Goal: Information Seeking & Learning: Stay updated

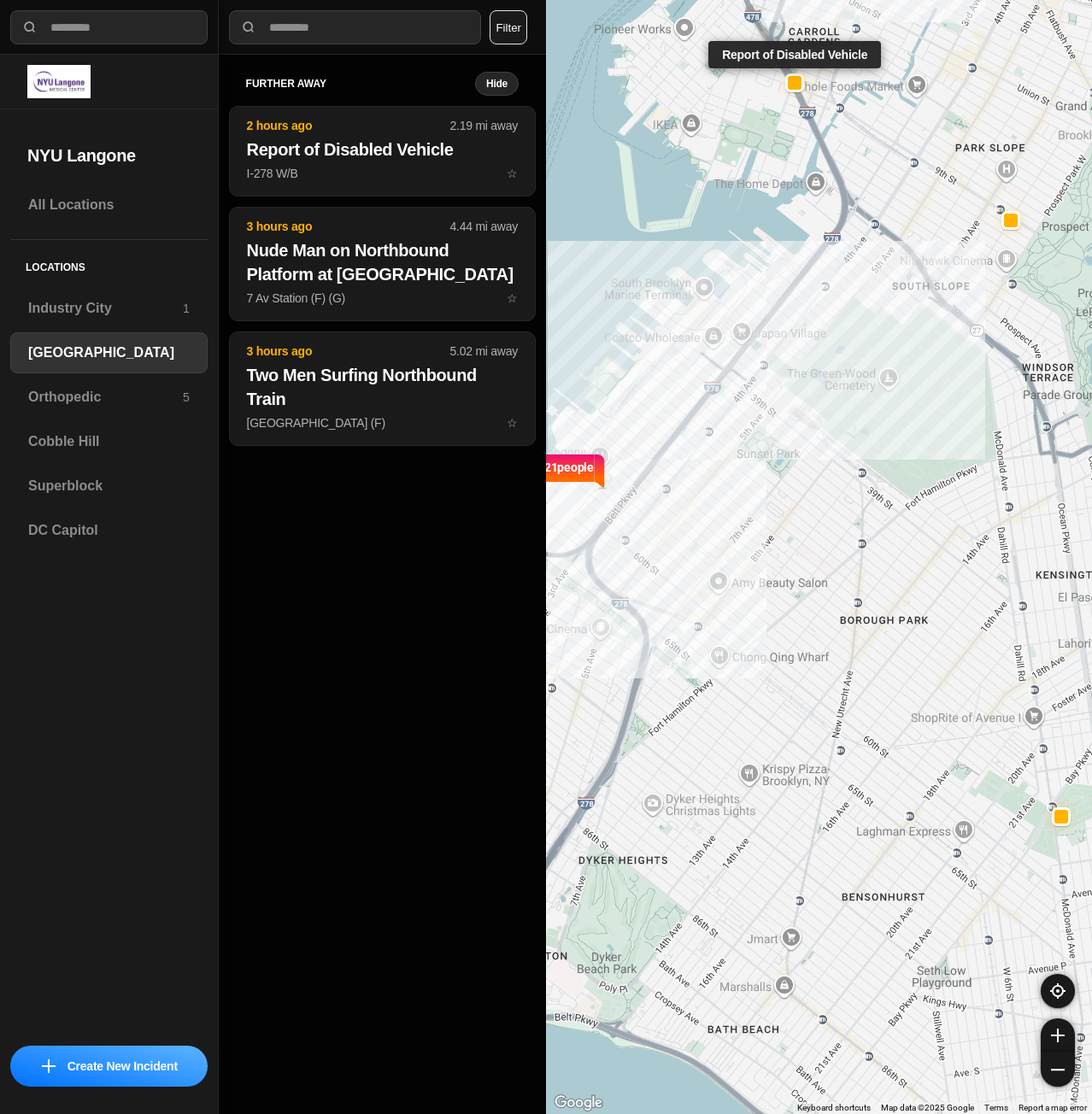
select select "*"
click at [110, 483] on h3 "Superblock" at bounding box center [109, 486] width 162 height 20
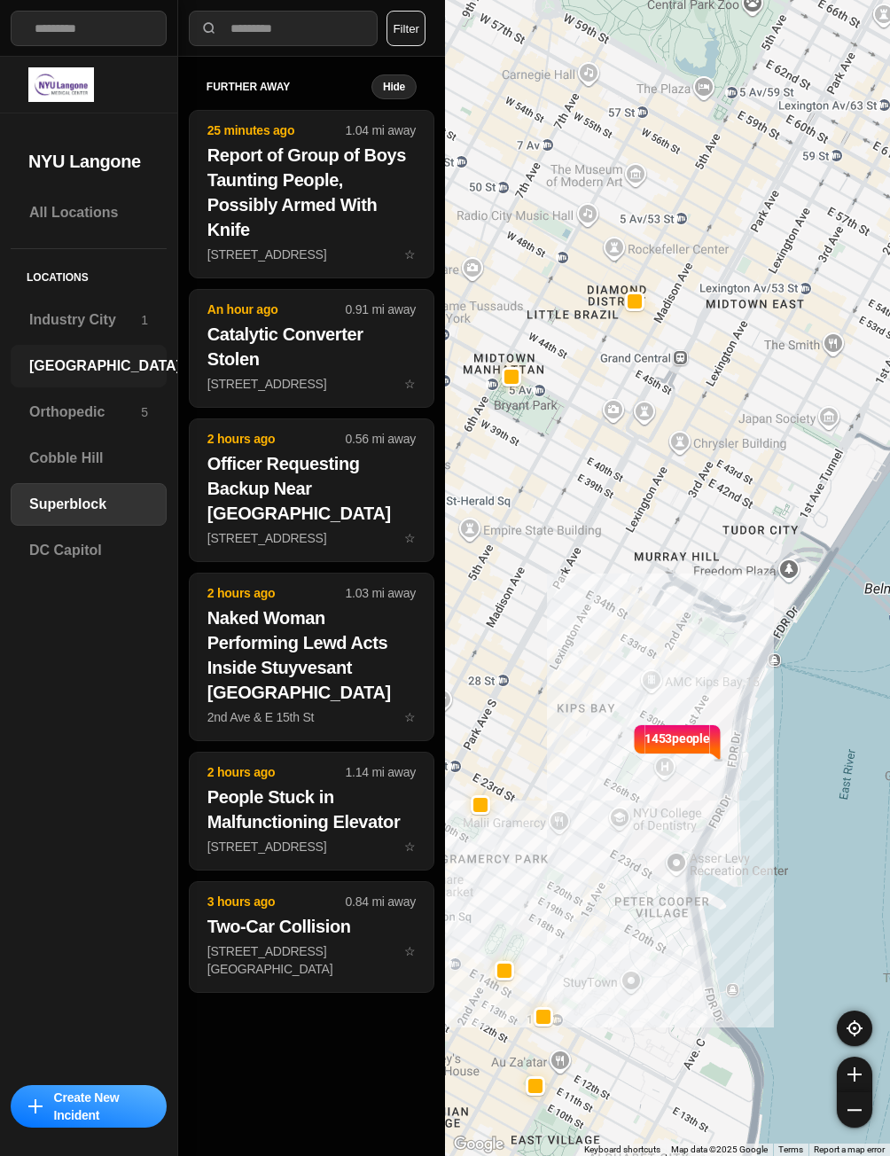
click at [78, 360] on h3 "Brooklyn" at bounding box center [105, 366] width 152 height 21
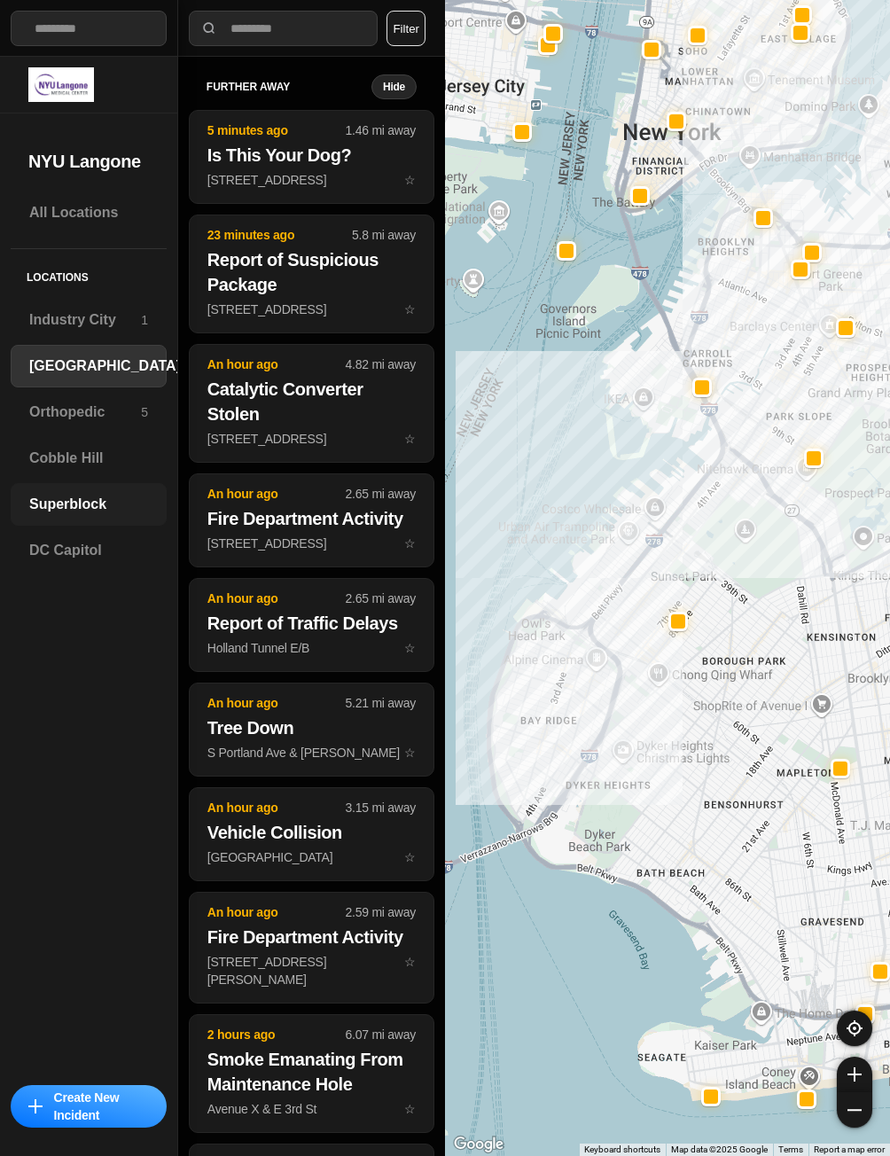
click at [31, 489] on div "Superblock" at bounding box center [89, 504] width 156 height 43
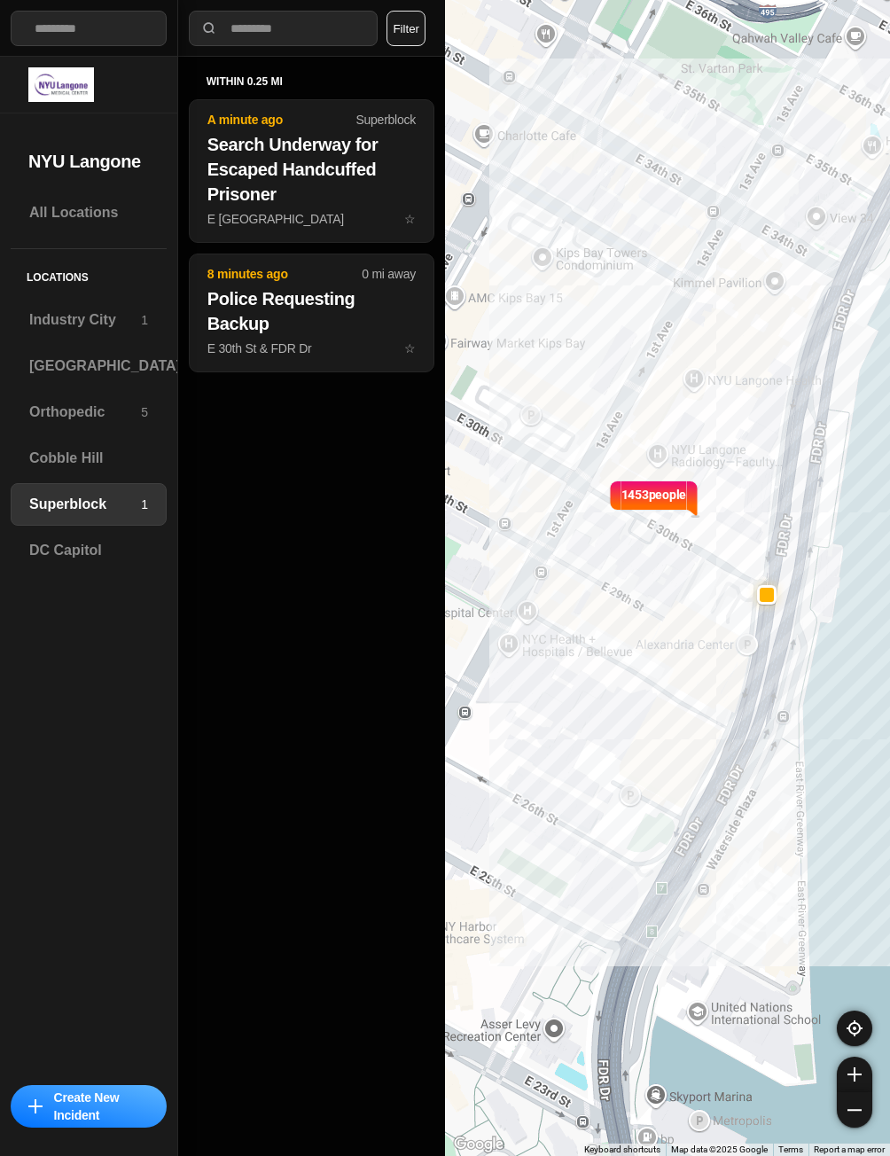
drag, startPoint x: 610, startPoint y: 710, endPoint x: 890, endPoint y: 520, distance: 338.9
click at [890, 520] on html "**********" at bounding box center [445, 578] width 890 height 1156
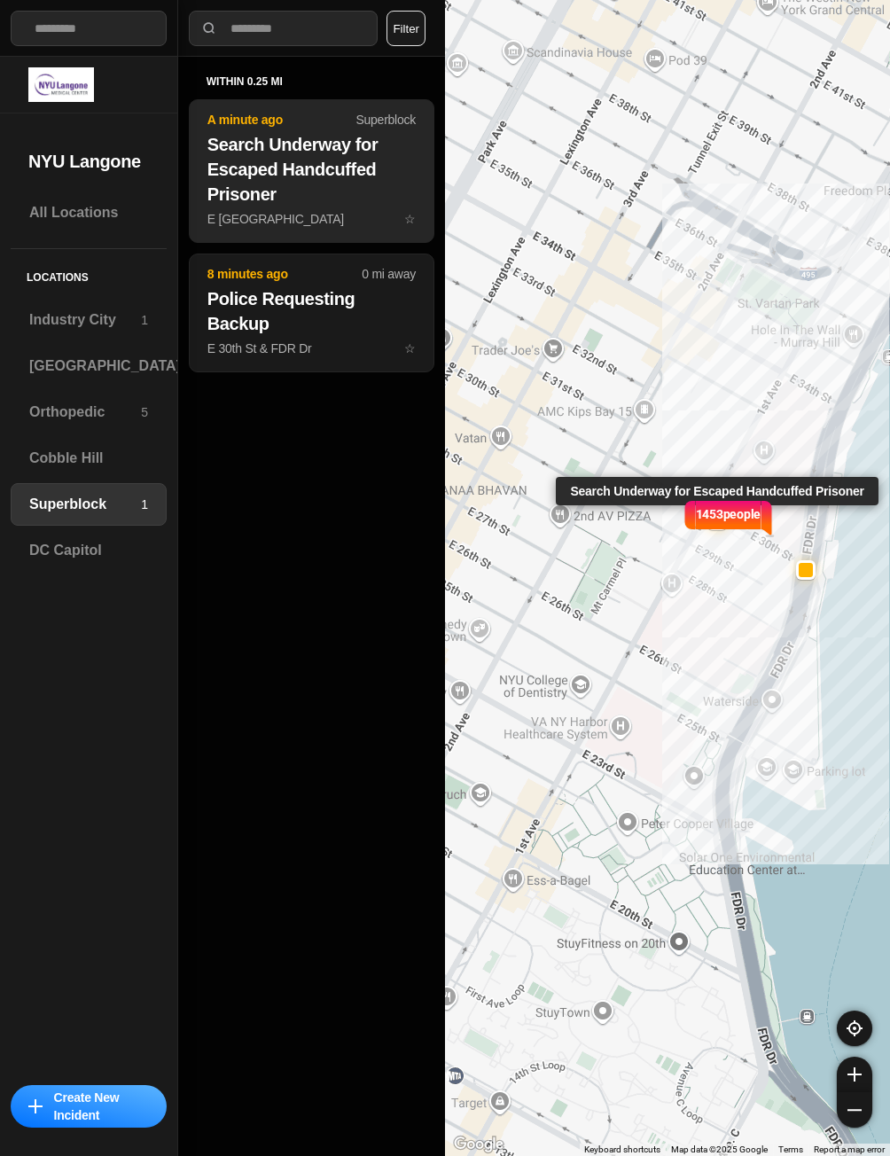
click at [331, 201] on h2 "Search Underway for Escaped Handcuffed Prisoner" at bounding box center [311, 169] width 208 height 74
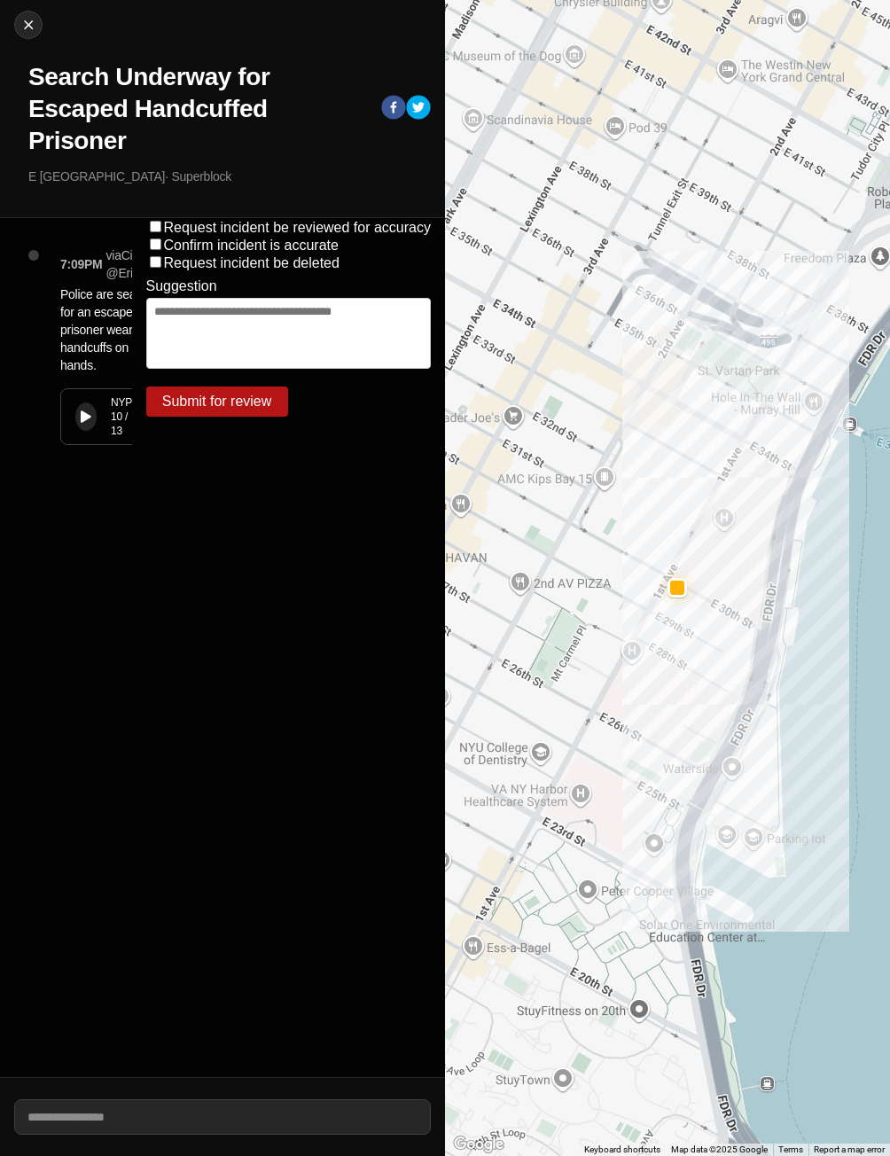
click at [67, 416] on div "NYPD 10 / 13 30.842 s" at bounding box center [116, 416] width 111 height 55
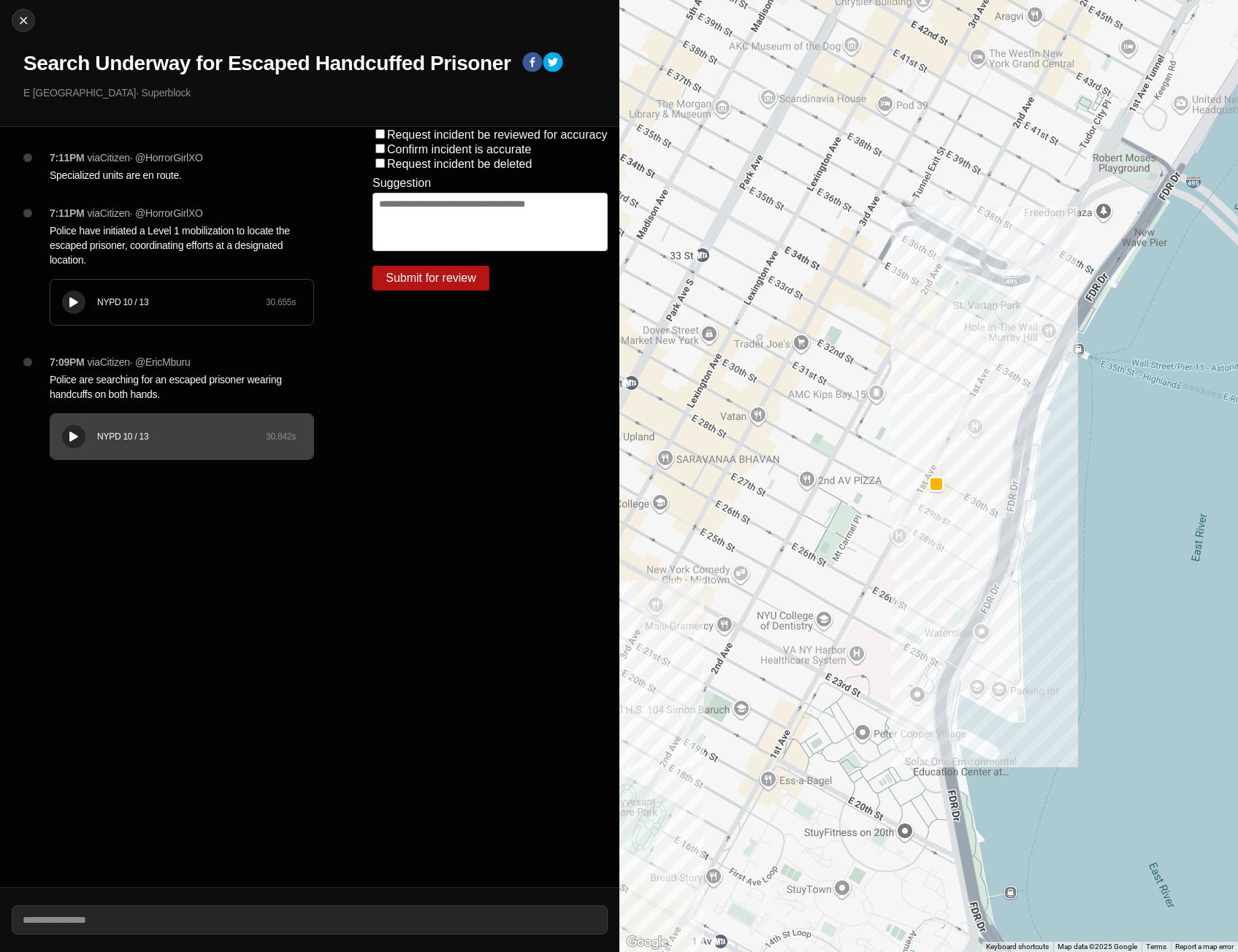
click at [73, 306] on icon at bounding box center [73, 303] width 9 height 10
drag, startPoint x: 51, startPoint y: 229, endPoint x: 120, endPoint y: 263, distance: 76.9
click at [120, 263] on p "Police have initiated a Level 1 mobilization to locate the escaped prisoner, co…" at bounding box center [181, 245] width 264 height 44
copy p "Police have initiated a Level 1 mobilization to locate the escaped prisoner, co…"
click at [141, 303] on div "NYPD 10 / 13" at bounding box center [181, 302] width 169 height 12
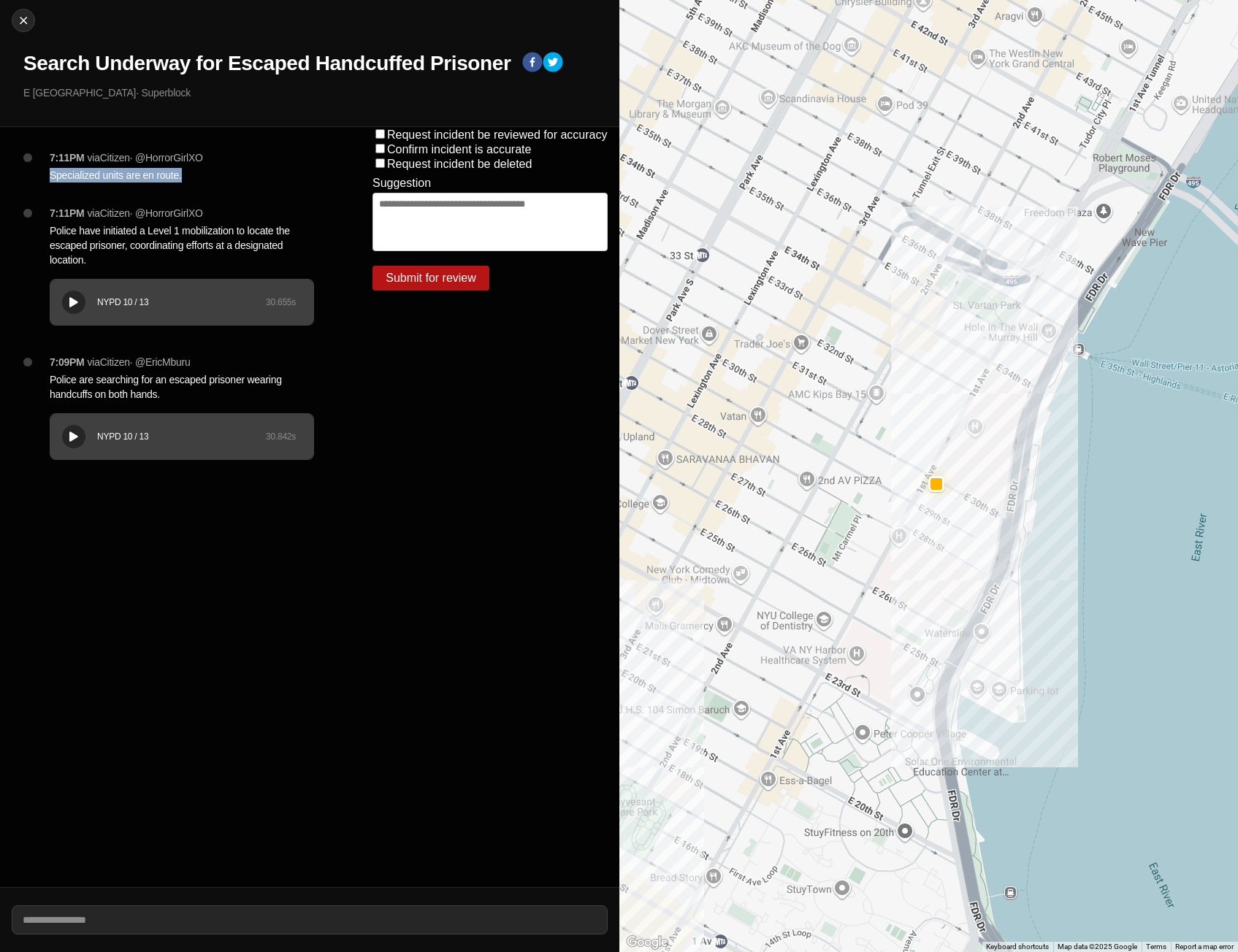
drag, startPoint x: 185, startPoint y: 171, endPoint x: 52, endPoint y: 170, distance: 133.0
click at [52, 170] on p "Specialized units are en route." at bounding box center [181, 175] width 264 height 15
copy p "Specialized units are en route."
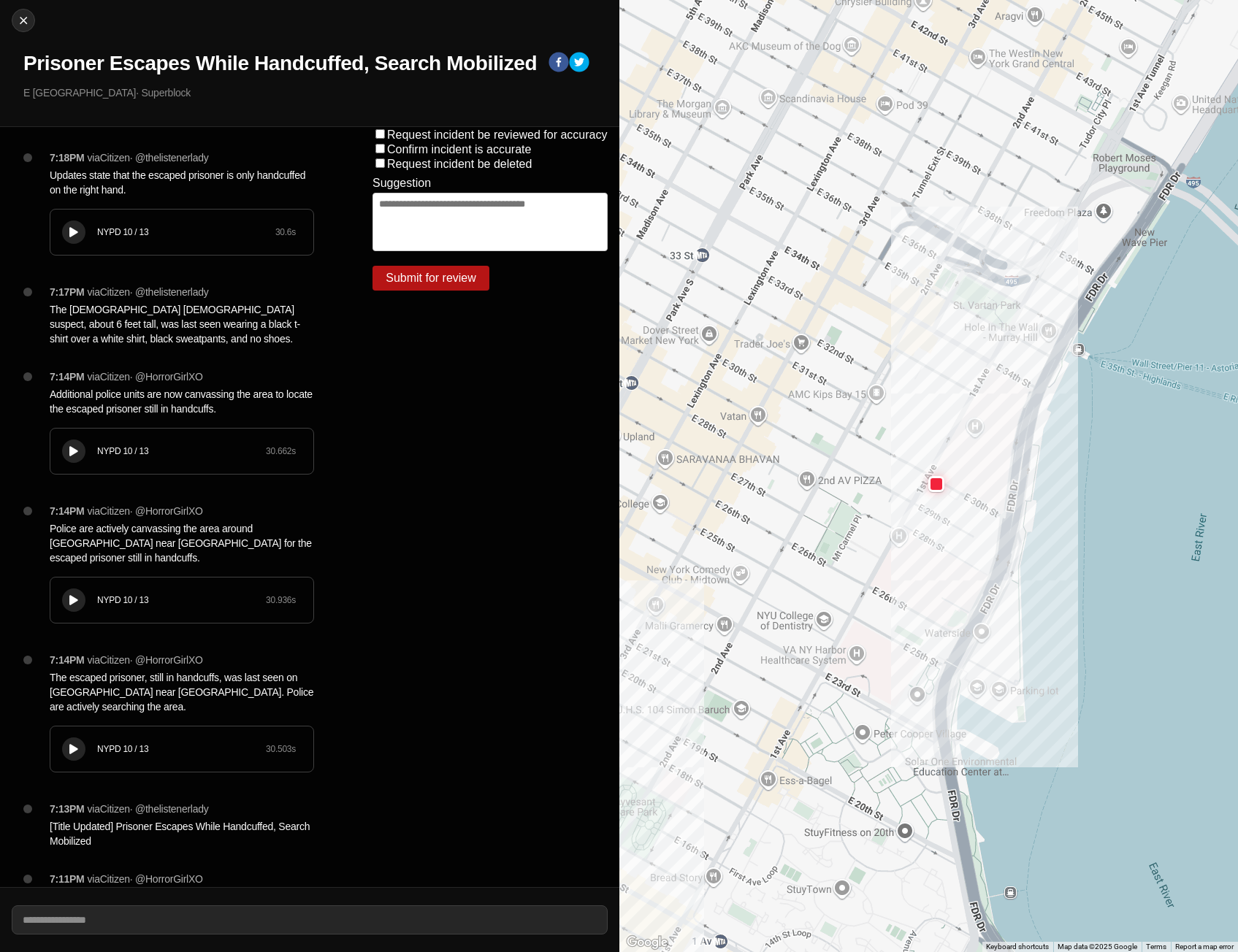
click at [71, 450] on icon at bounding box center [73, 452] width 9 height 10
drag, startPoint x: 49, startPoint y: 307, endPoint x: 170, endPoint y: 338, distance: 124.9
click at [170, 338] on p "The [DEMOGRAPHIC_DATA] [DEMOGRAPHIC_DATA] suspect, about 6 feet tall, was last …" at bounding box center [181, 324] width 264 height 44
copy p "The [DEMOGRAPHIC_DATA] [DEMOGRAPHIC_DATA] suspect, about 6 feet tall, was last …"
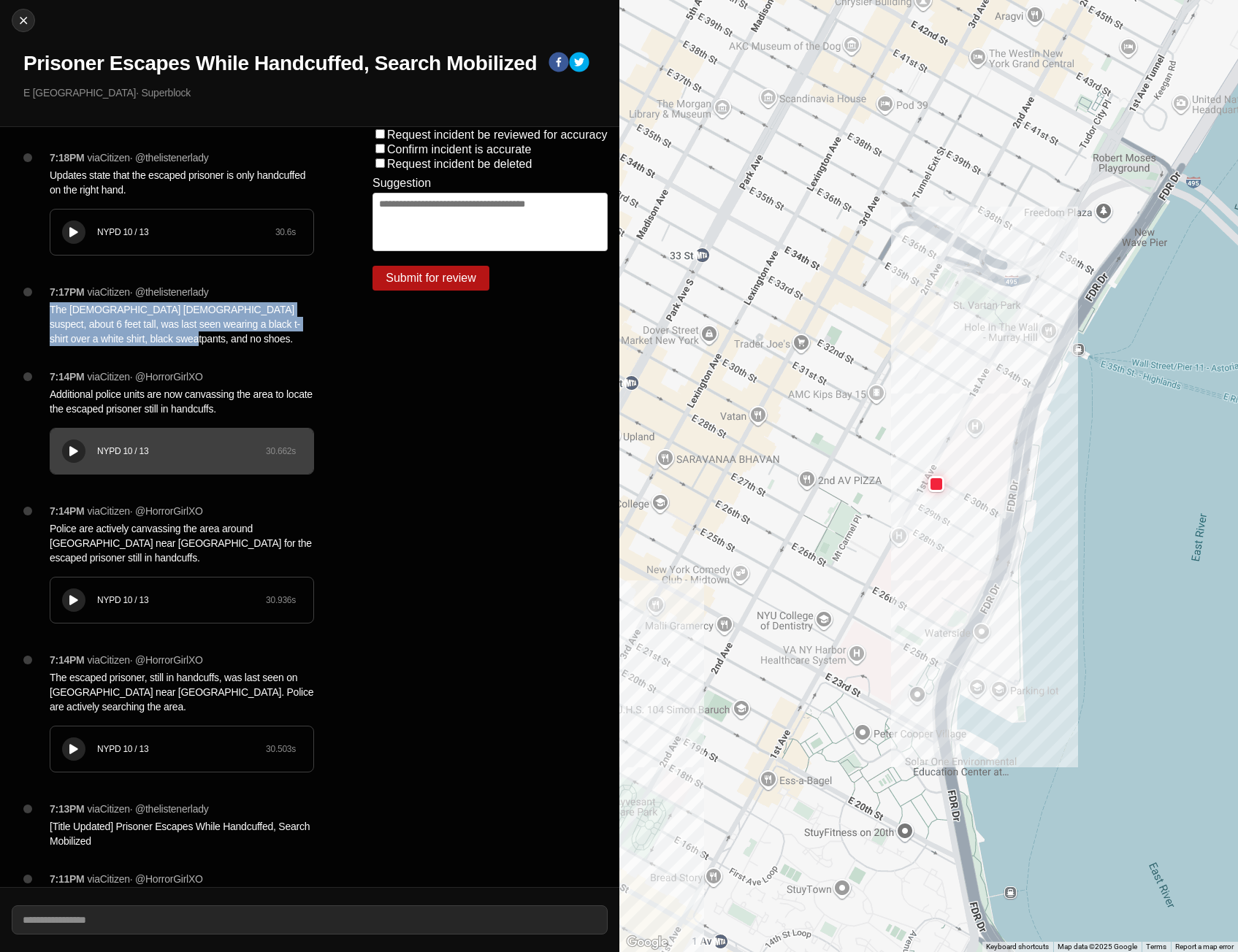
click at [74, 233] on icon at bounding box center [73, 233] width 9 height 10
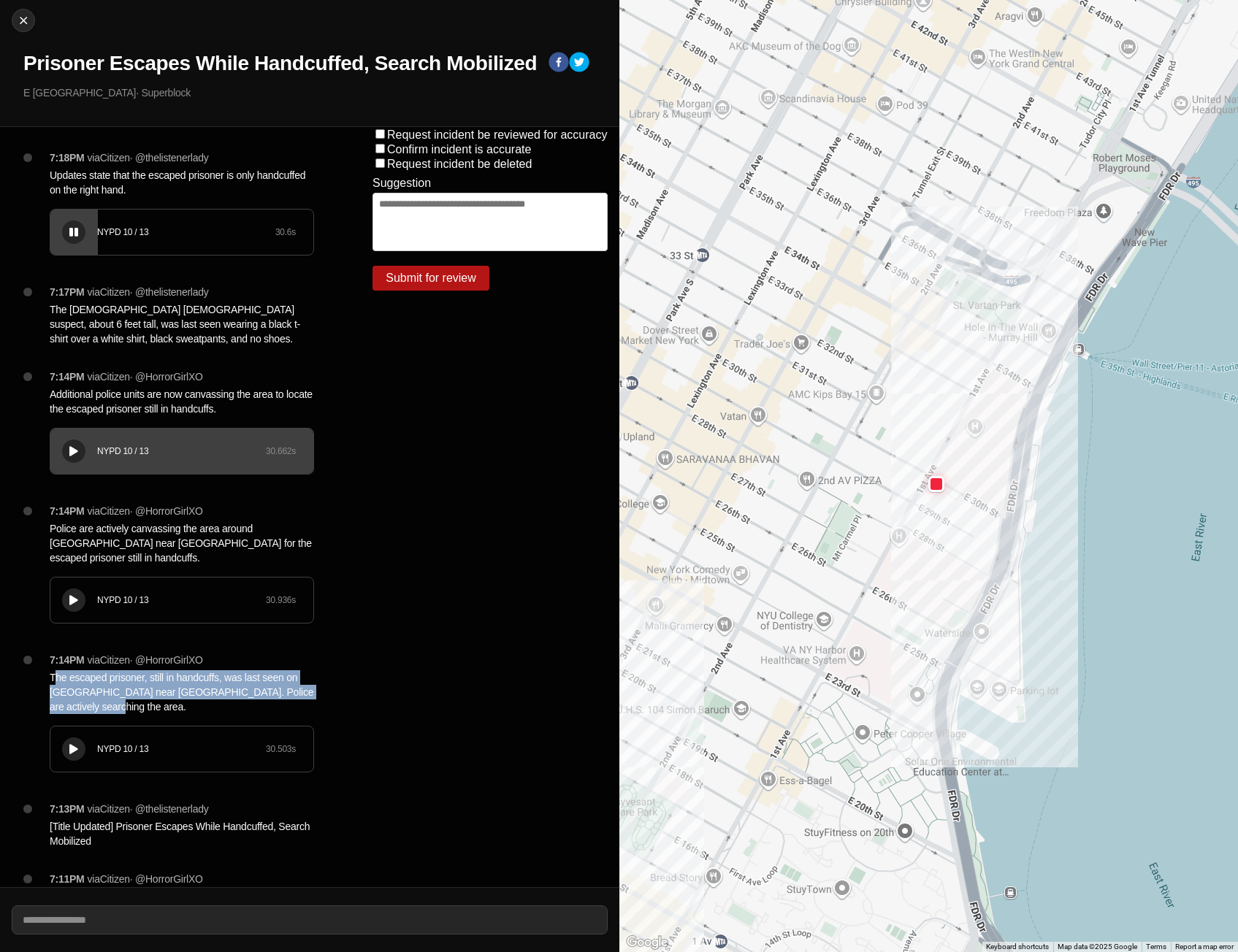
drag, startPoint x: 57, startPoint y: 678, endPoint x: 126, endPoint y: 704, distance: 73.7
click at [147, 706] on p "The escaped prisoner, still in handcuffs, was last seen on [GEOGRAPHIC_DATA] ne…" at bounding box center [181, 692] width 264 height 44
click at [103, 697] on p "The escaped prisoner, still in handcuffs, was last seen on [GEOGRAPHIC_DATA] ne…" at bounding box center [181, 692] width 264 height 44
drag, startPoint x: 47, startPoint y: 672, endPoint x: 107, endPoint y: 715, distance: 73.8
click at [107, 715] on div "7:14PM via Citizen · @ HorrorGirlXO The escaped prisoner, still in handcuffs, w…" at bounding box center [188, 727] width 300 height 149
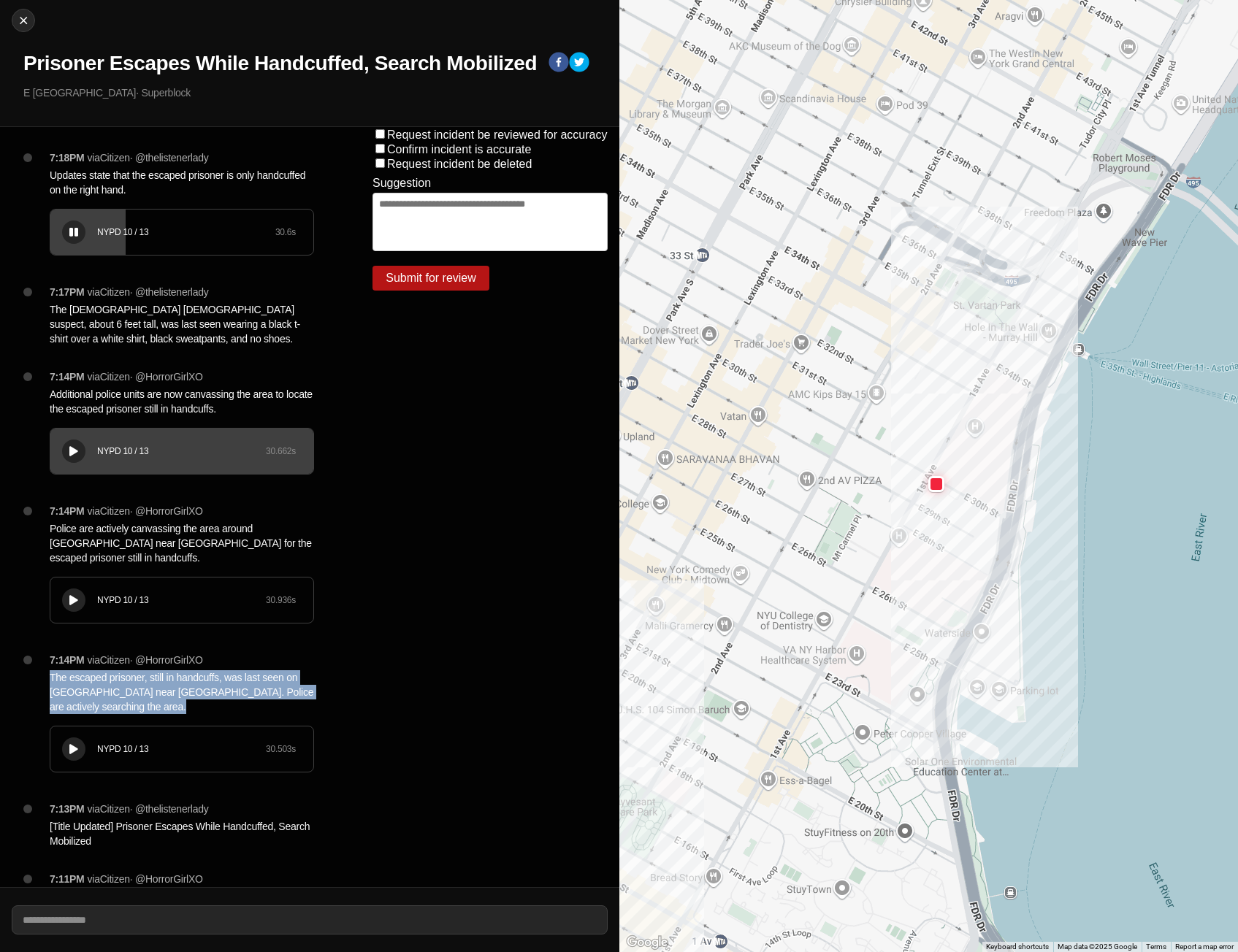
copy p "The escaped prisoner, still in handcuffs, was last seen on [GEOGRAPHIC_DATA] ne…"
click at [26, 17] on img at bounding box center [24, 21] width 15 height 15
select select "*"
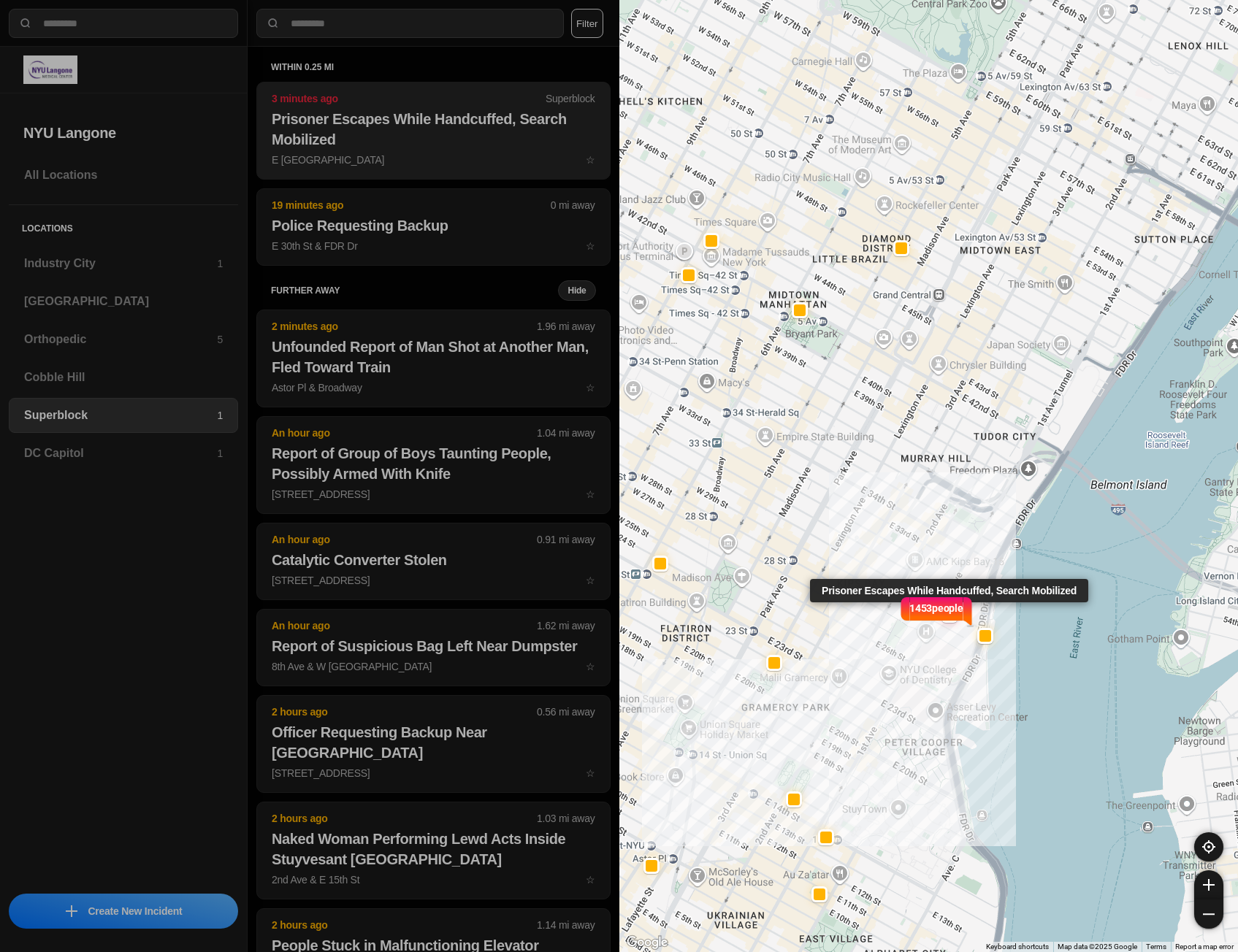
click at [376, 136] on h2 "Prisoner Escapes While Handcuffed, Search Mobilized" at bounding box center [433, 129] width 324 height 41
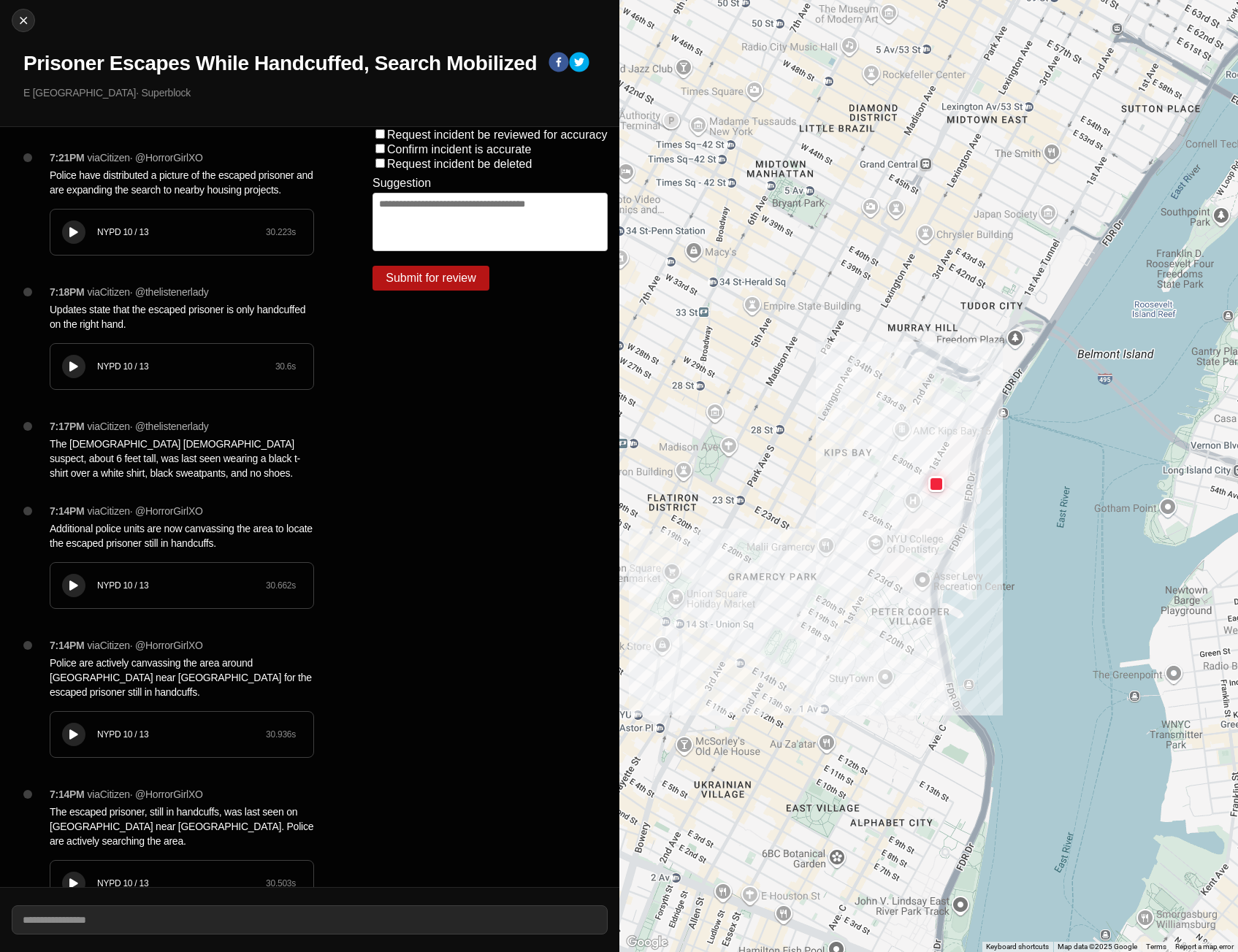
click at [73, 232] on icon at bounding box center [73, 233] width 9 height 10
drag, startPoint x: 302, startPoint y: 189, endPoint x: 49, endPoint y: 174, distance: 253.4
click at [49, 174] on div "7:21PM via Citizen · @ HorrorGirlXO Police have distributed a picture of the es…" at bounding box center [188, 217] width 300 height 134
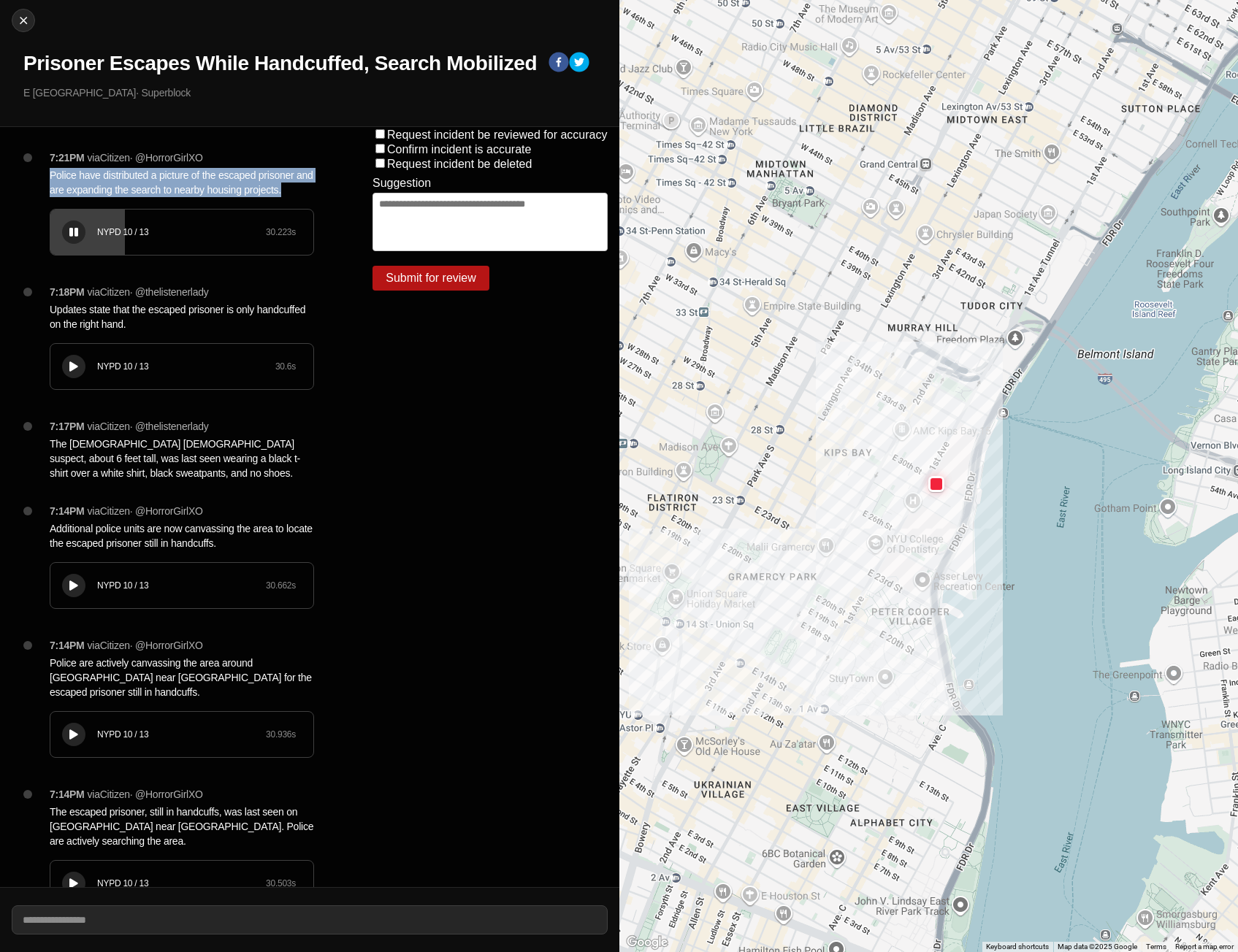
copy p "Police have distributed a picture of the escaped prisoner and are expanding the…"
click at [16, 15] on img at bounding box center [24, 21] width 15 height 15
select select "*"
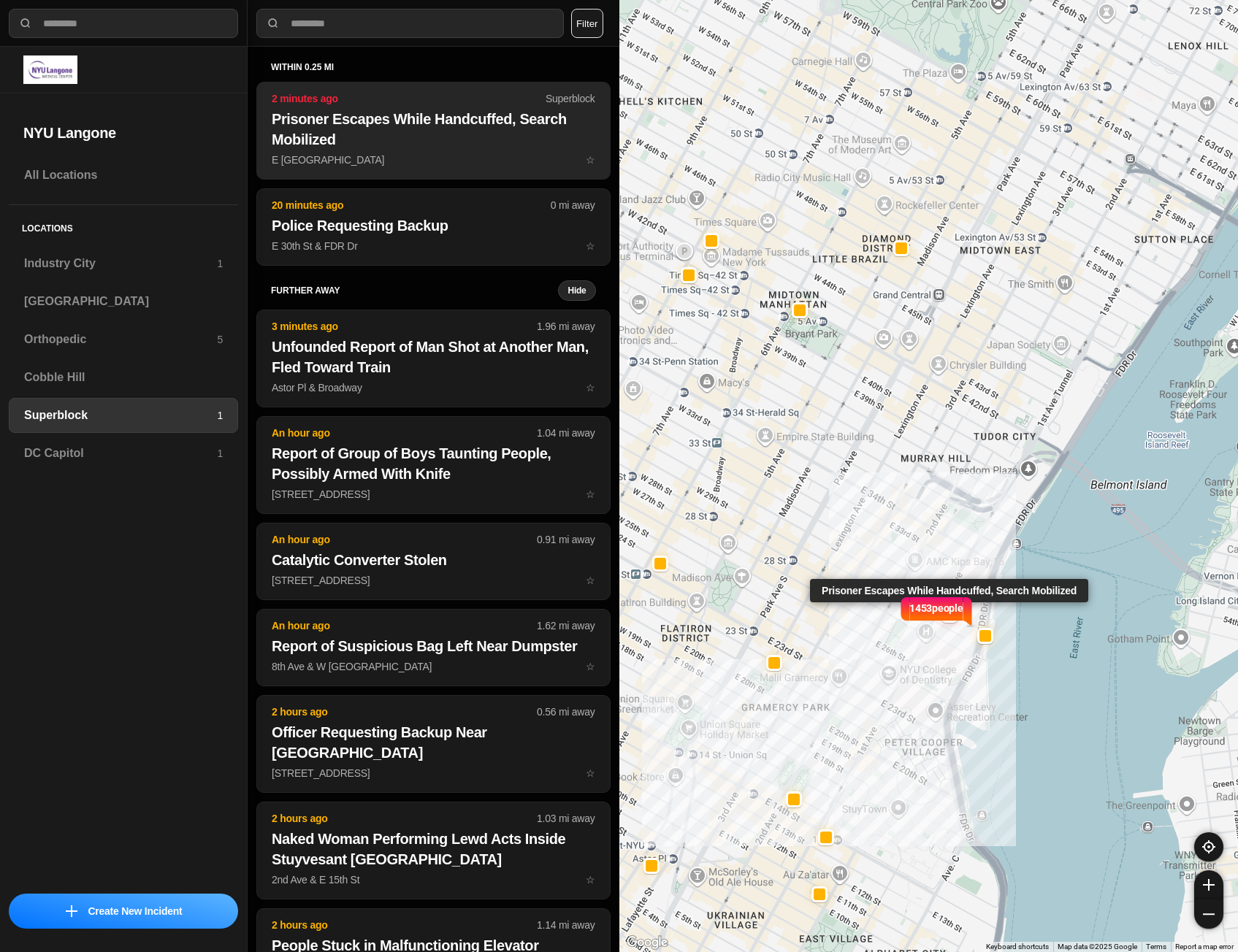
click at [356, 152] on button "2 minutes ago Superblock Prisoner Escapes While Handcuffed, Search Mobilized E …" at bounding box center [433, 130] width 354 height 98
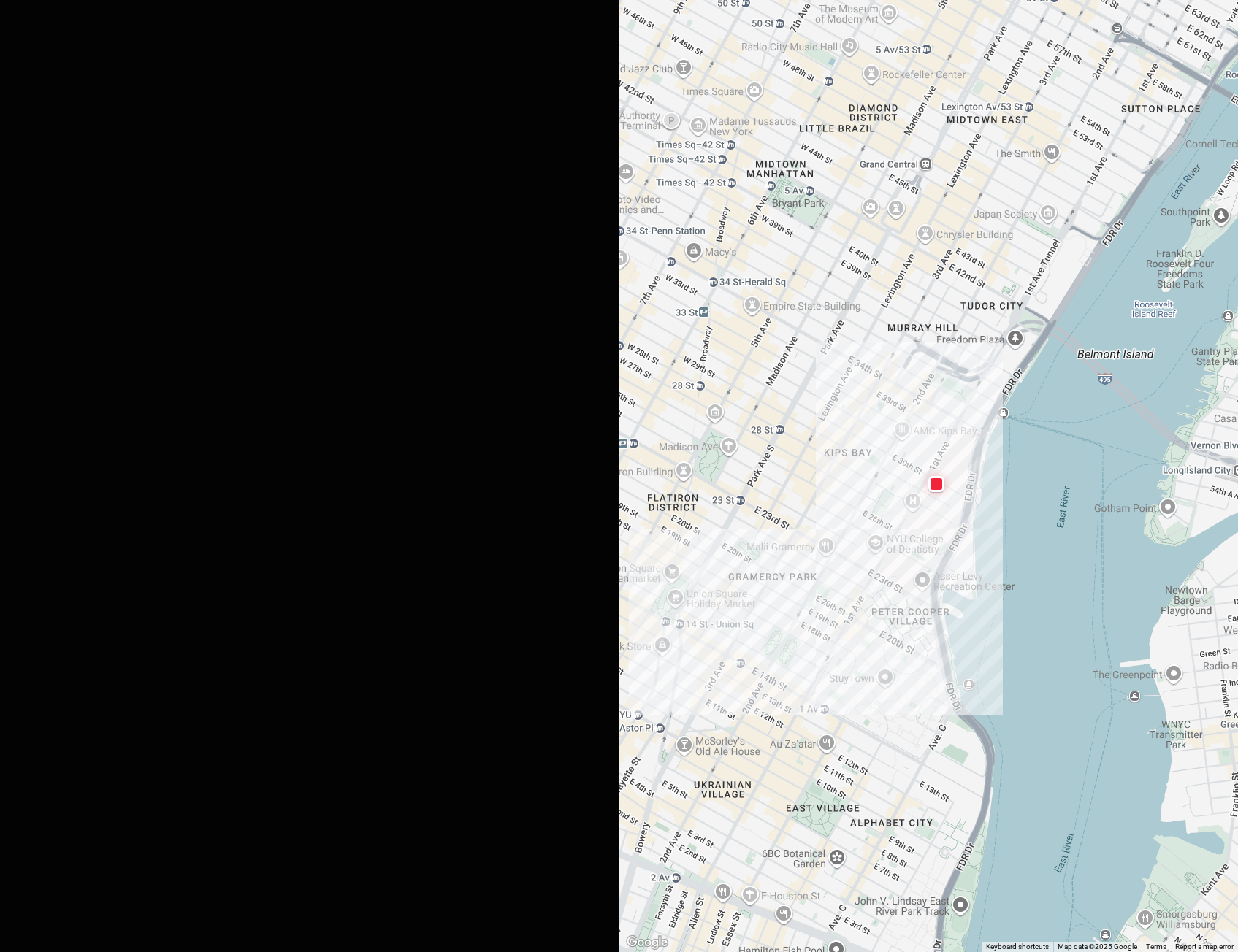
click at [44, 258] on div "7:23PM via Citizen · @ HorrorGirlXO Police are working to confirm the identity …" at bounding box center [188, 217] width 300 height 134
click at [71, 250] on div "NYPD 10 / 13 14.374 s" at bounding box center [181, 231] width 263 height 45
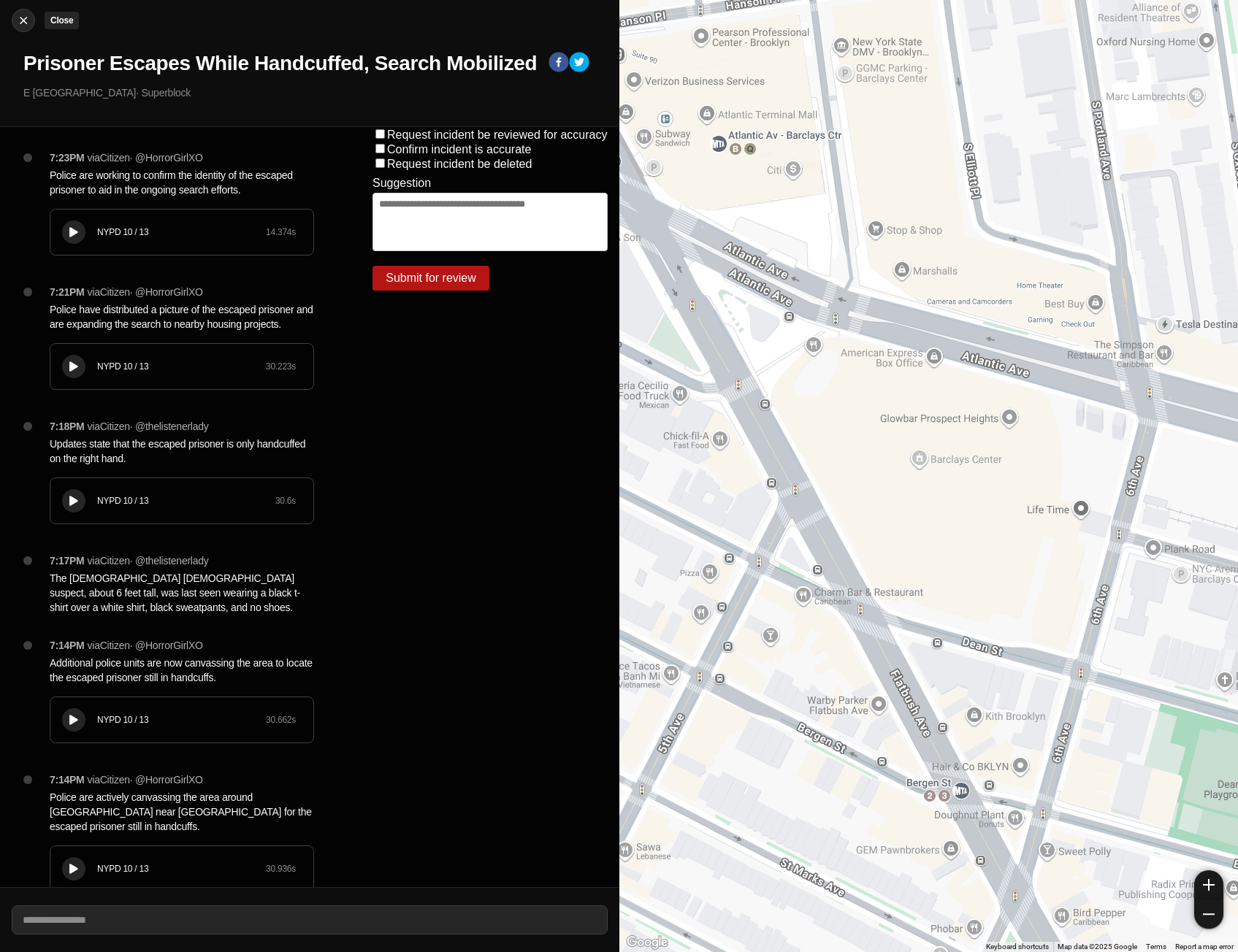
click at [24, 27] on img at bounding box center [24, 21] width 15 height 15
select select "*"
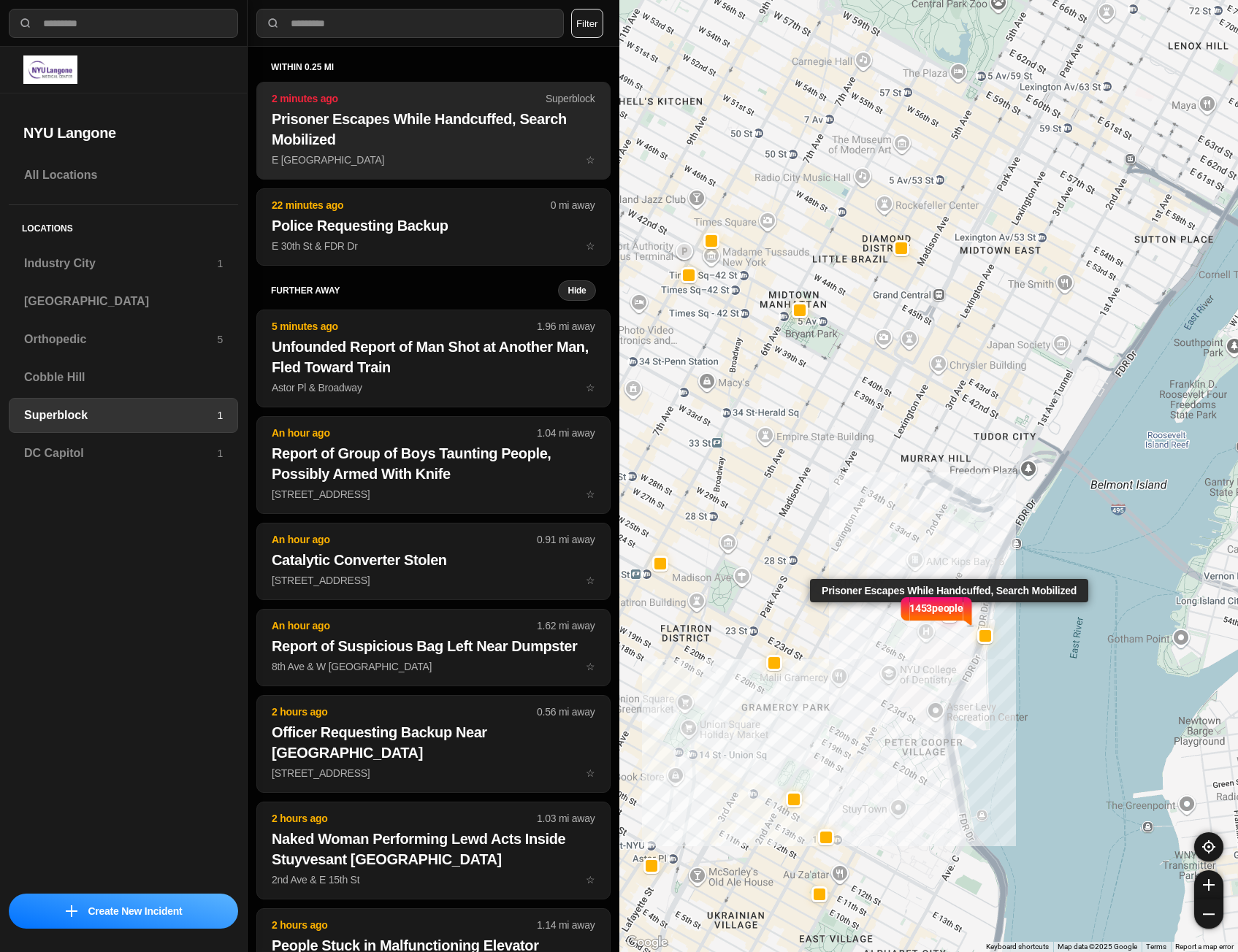
click at [464, 127] on h2 "Prisoner Escapes While Handcuffed, Search Mobilized" at bounding box center [433, 129] width 324 height 41
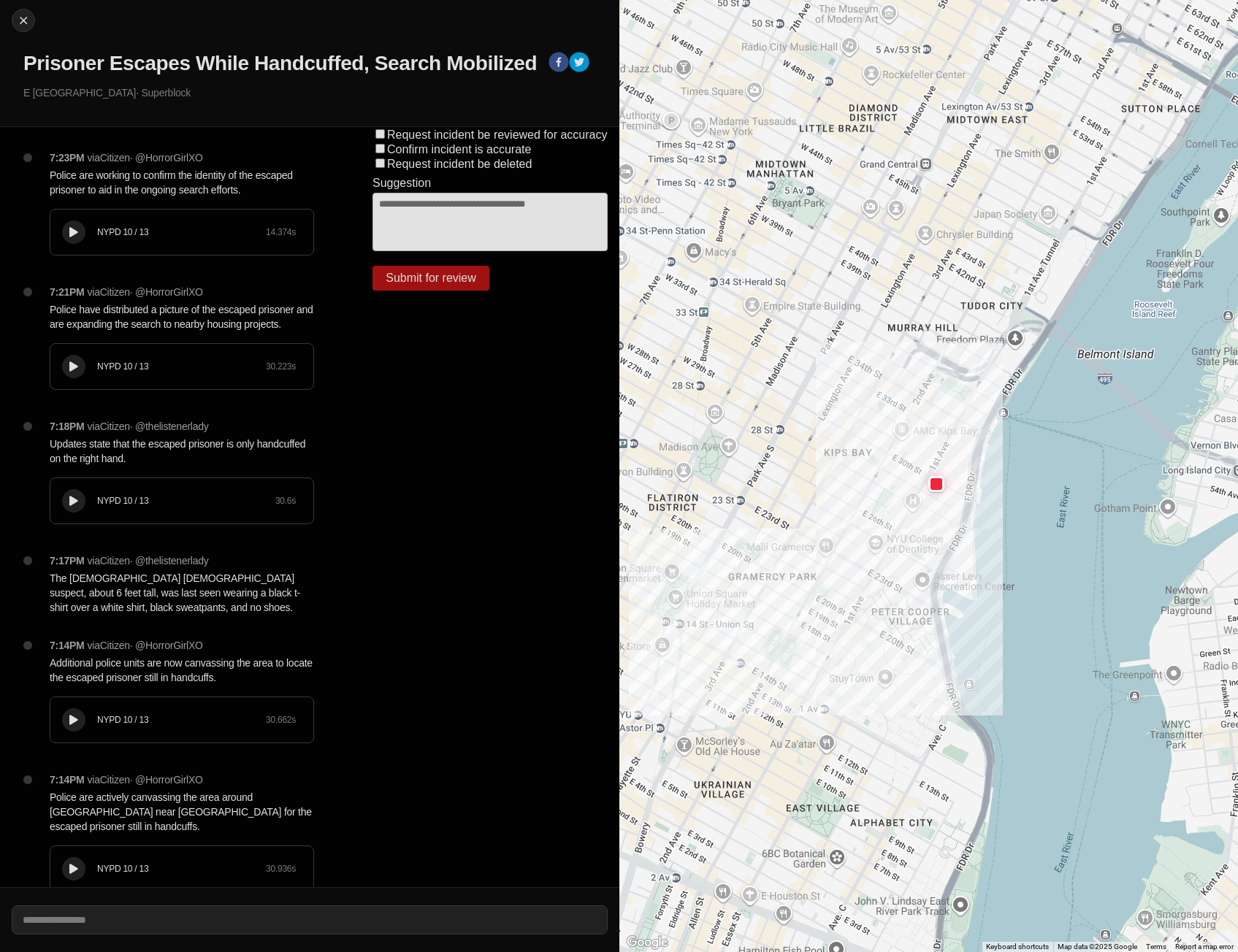
click at [73, 239] on button at bounding box center [73, 232] width 23 height 23
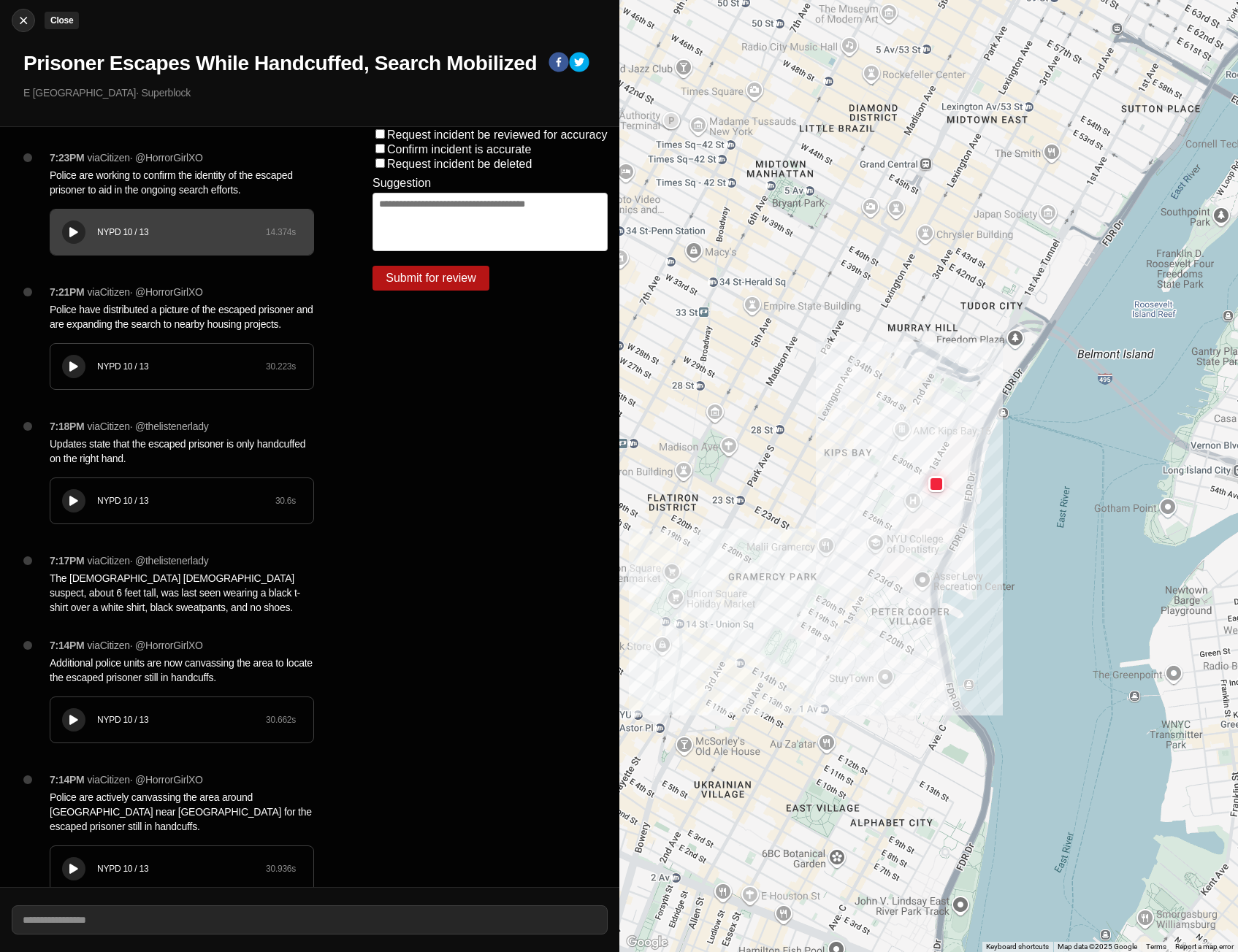
click at [18, 28] on button "Close" at bounding box center [23, 21] width 23 height 23
select select "*"
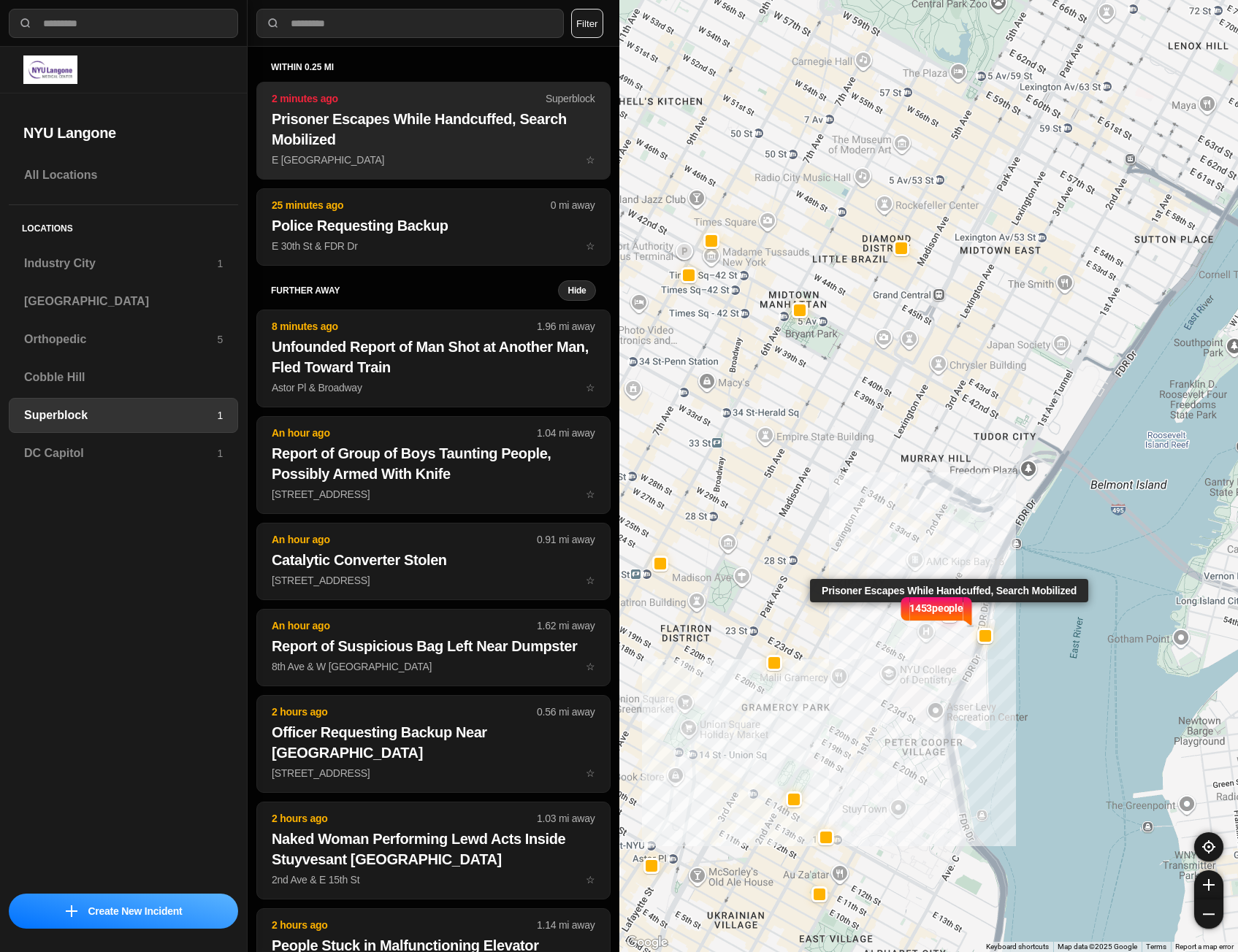
click at [418, 151] on button "2 minutes ago Superblock Prisoner Escapes While Handcuffed, Search Mobilized E …" at bounding box center [433, 130] width 354 height 98
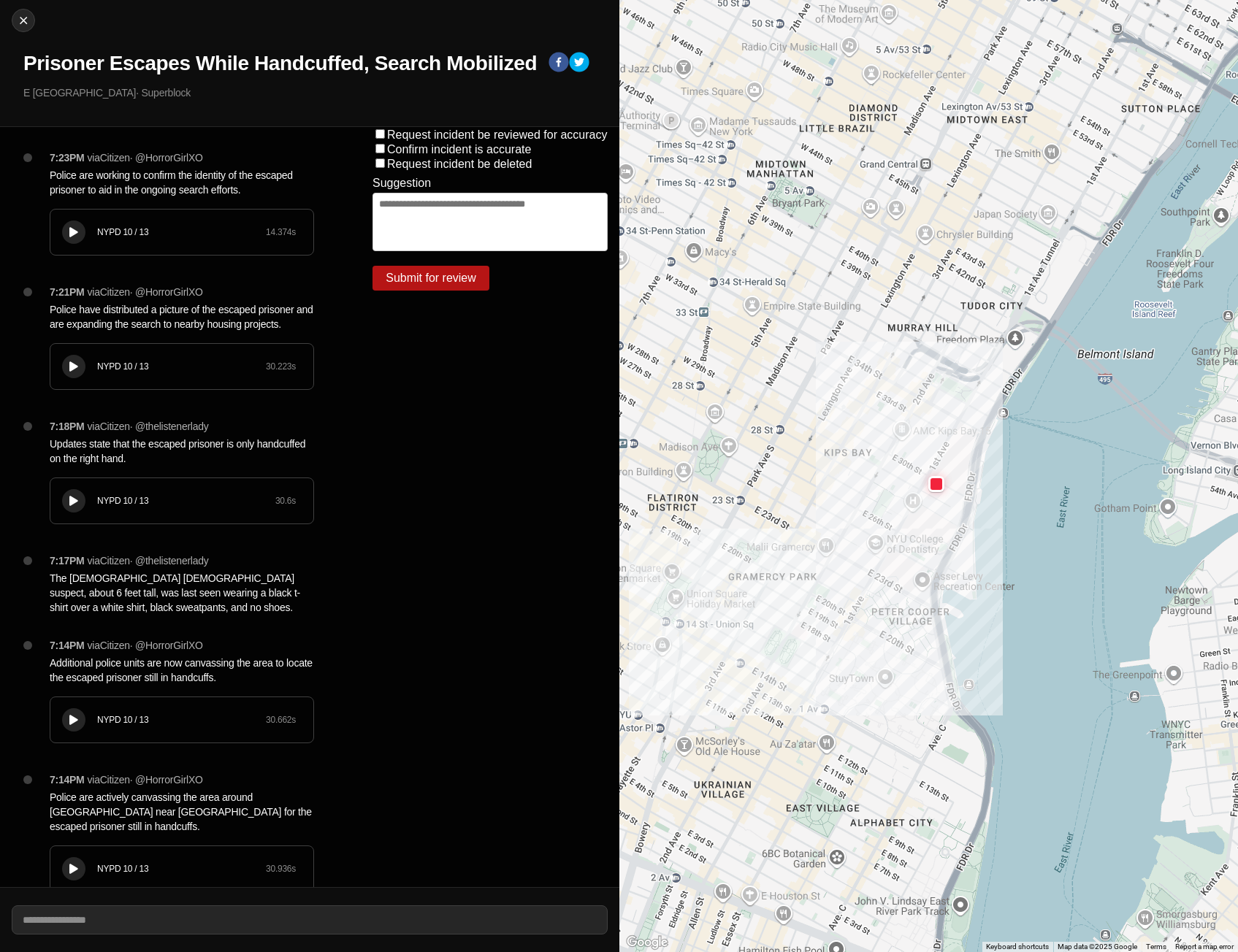
click at [80, 232] on div at bounding box center [74, 232] width 15 height 11
click at [15, 22] on div at bounding box center [23, 21] width 22 height 15
select select "*"
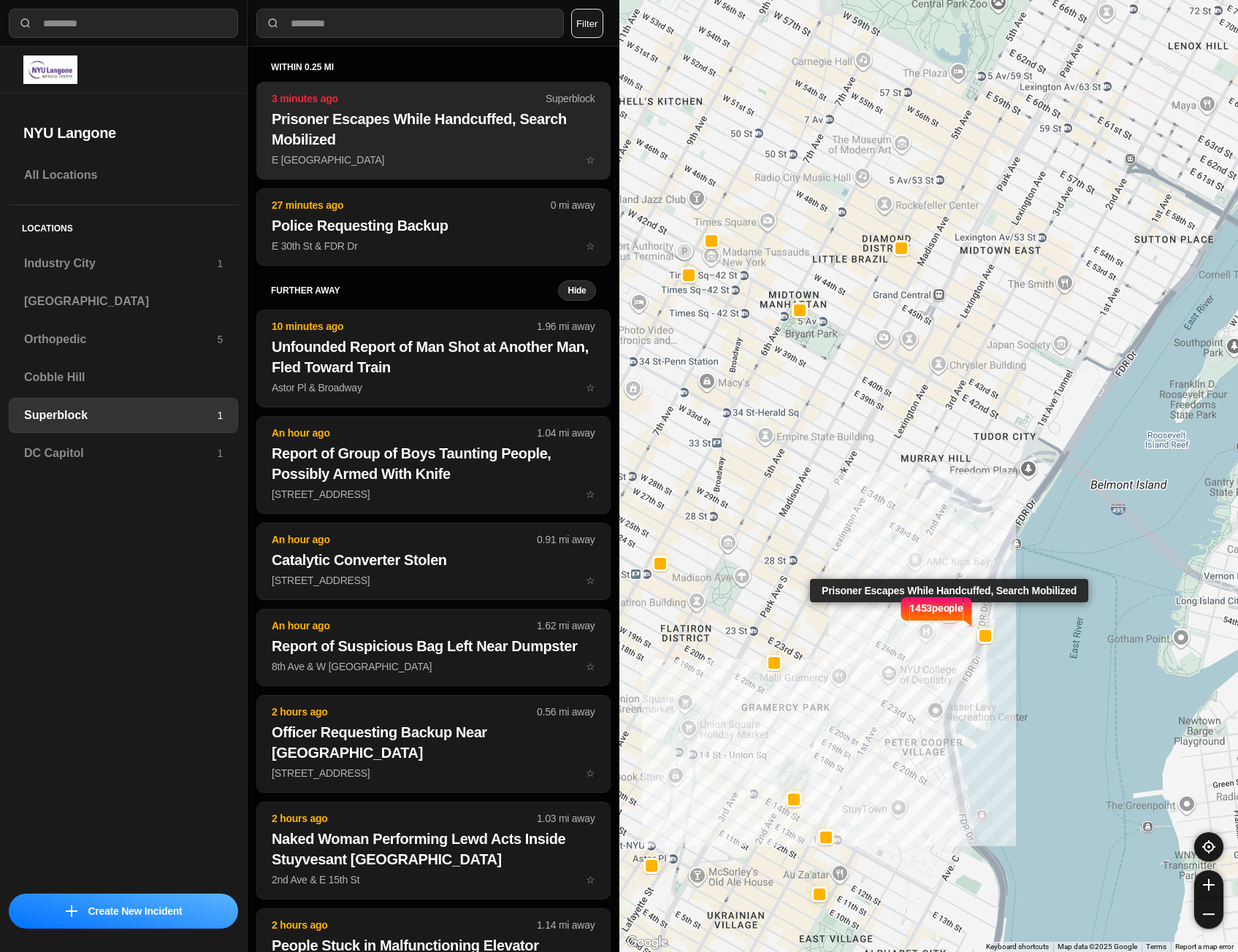
click at [345, 141] on h2 "Prisoner Escapes While Handcuffed, Search Mobilized" at bounding box center [433, 129] width 324 height 41
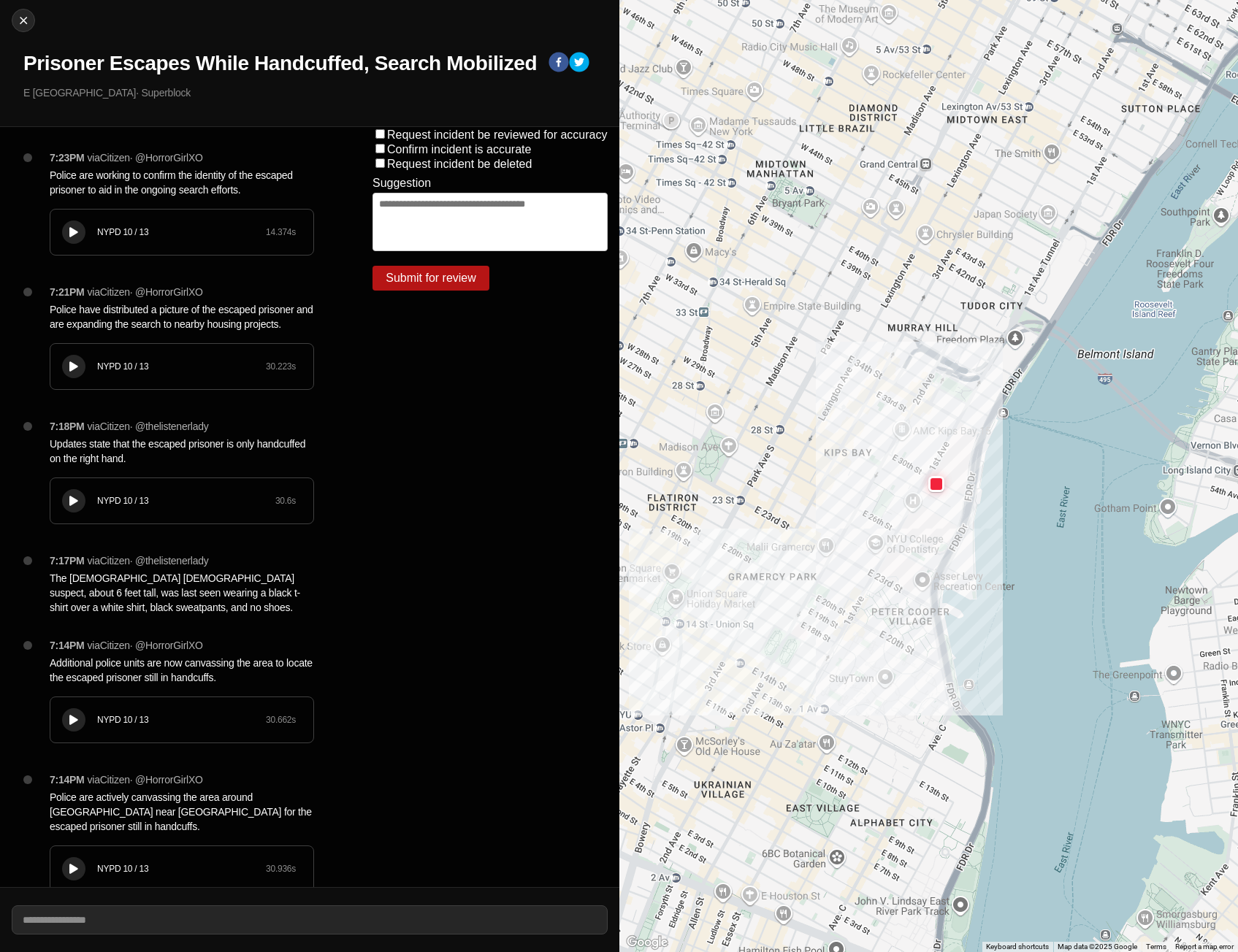
click at [79, 223] on button at bounding box center [73, 232] width 23 height 23
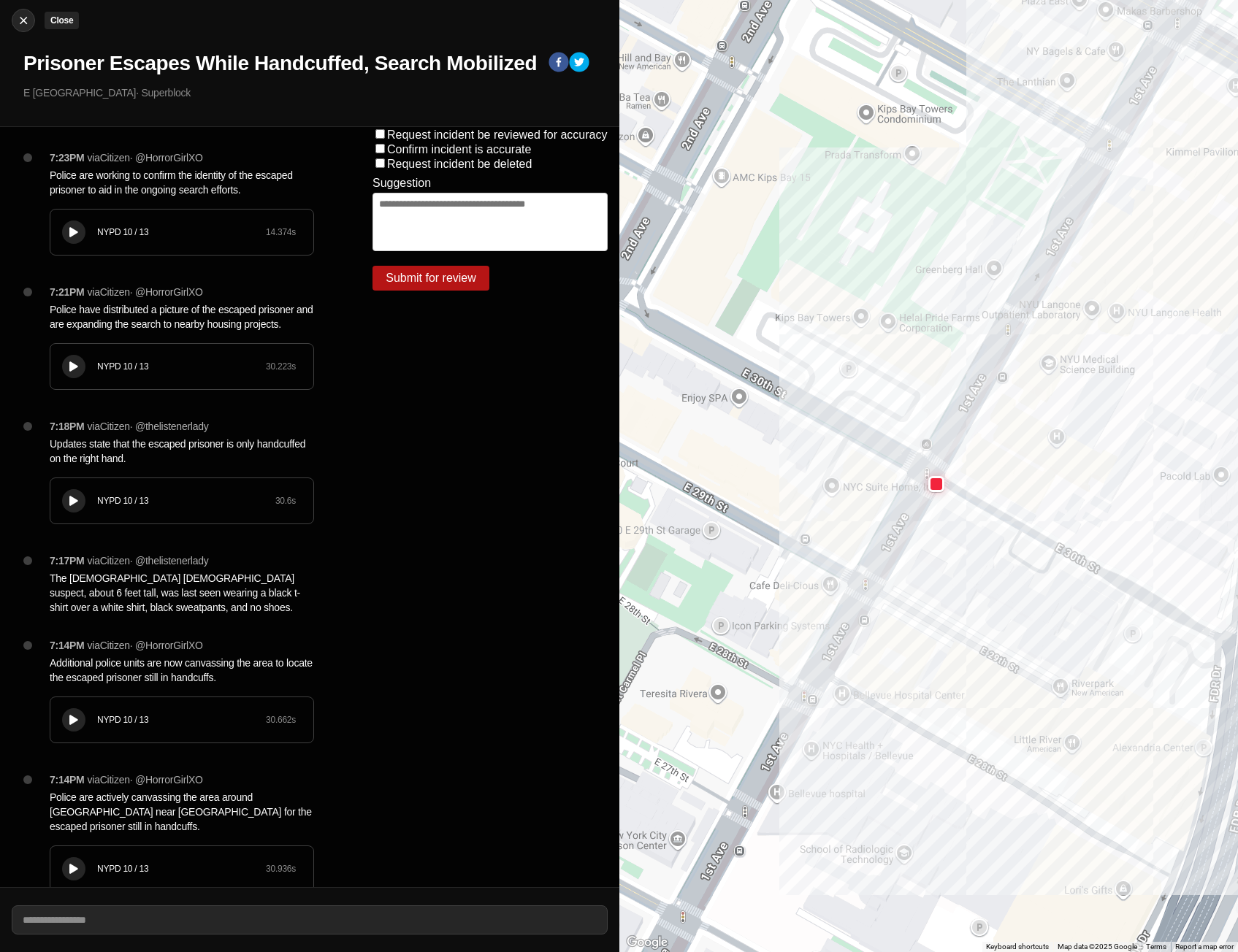
click at [19, 24] on img at bounding box center [24, 21] width 15 height 15
select select "*"
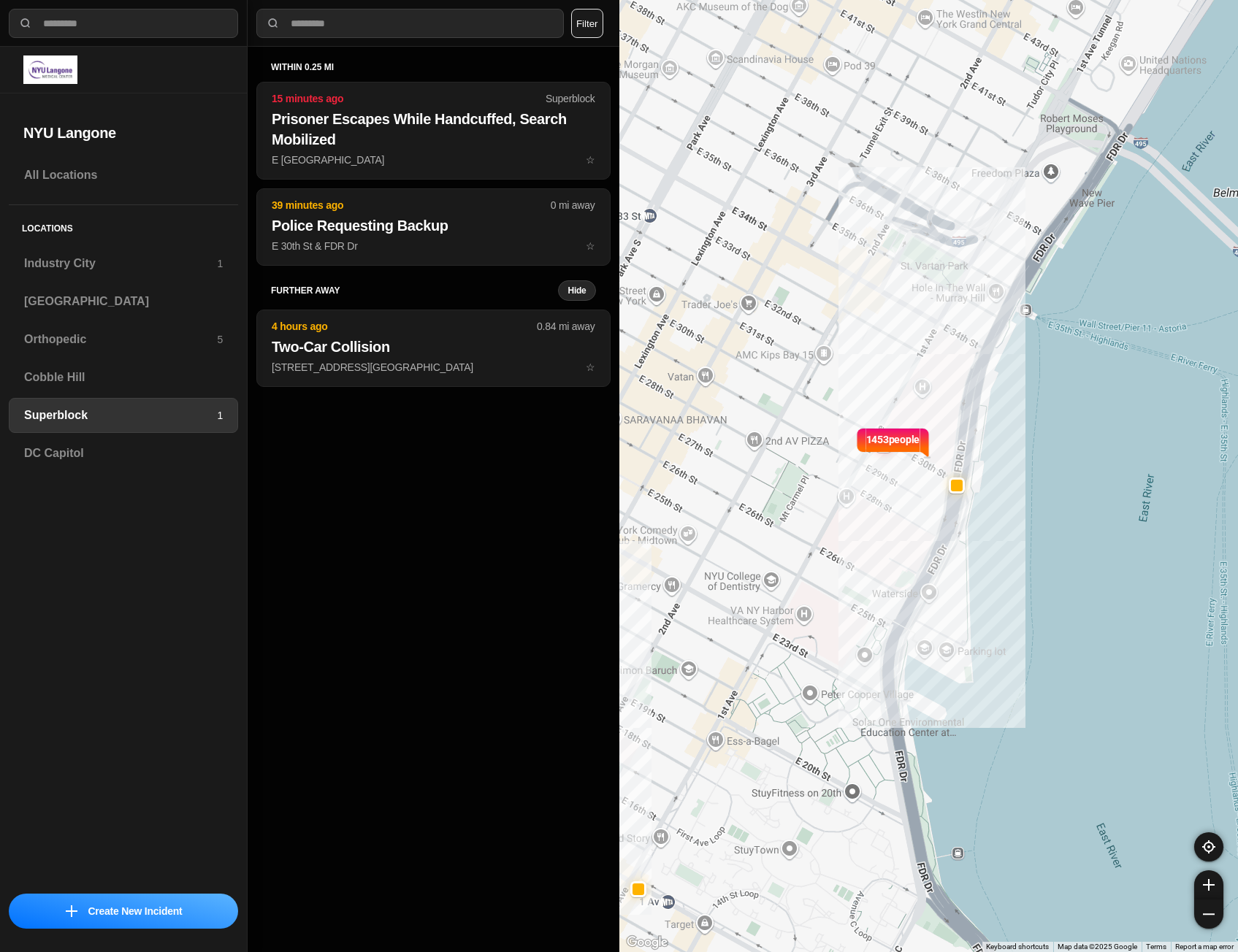
drag, startPoint x: 897, startPoint y: 539, endPoint x: 892, endPoint y: 656, distance: 117.1
click at [892, 656] on div "1453 people" at bounding box center [929, 476] width 619 height 952
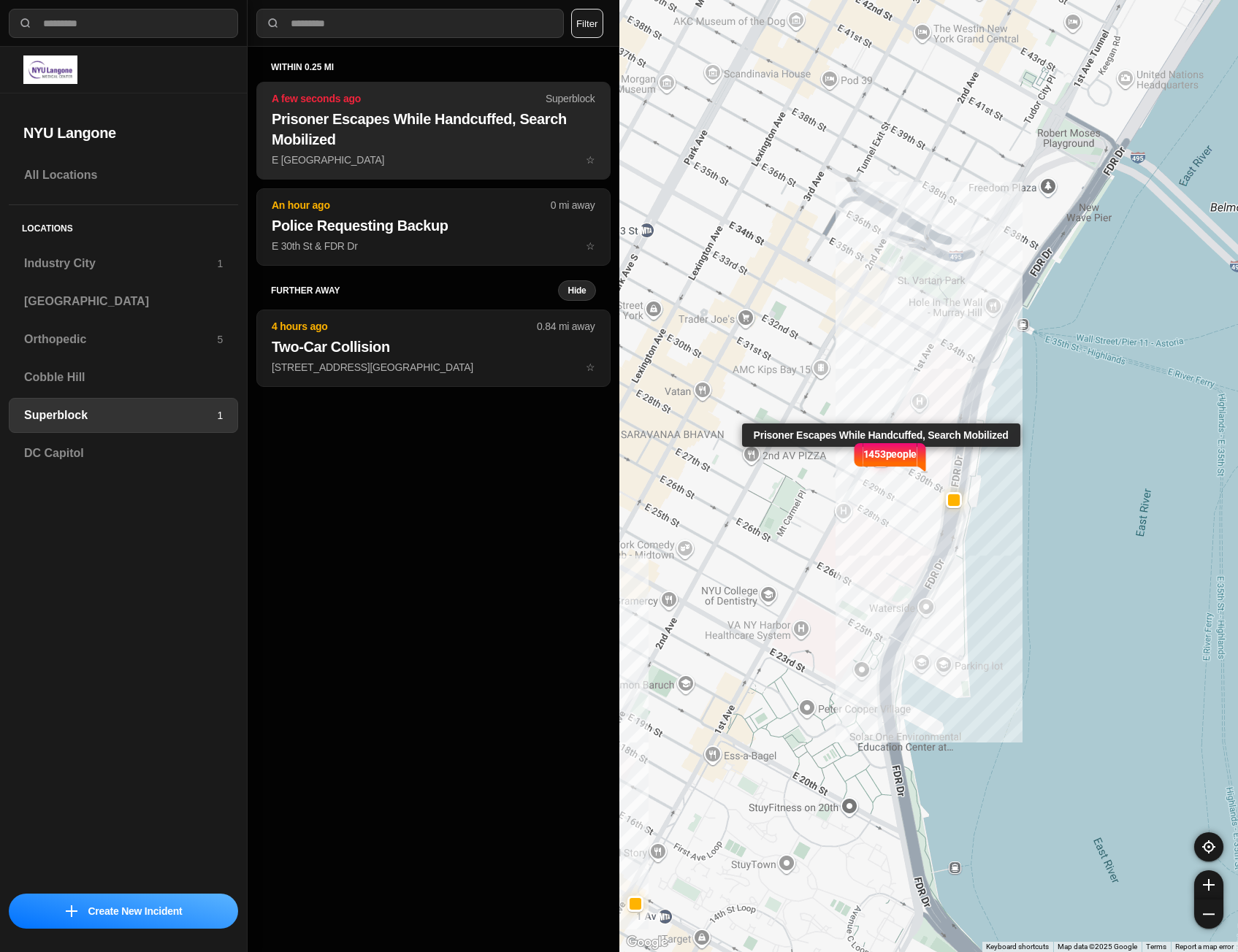
click at [367, 132] on h2 "Prisoner Escapes While Handcuffed, Search Mobilized" at bounding box center [433, 129] width 324 height 41
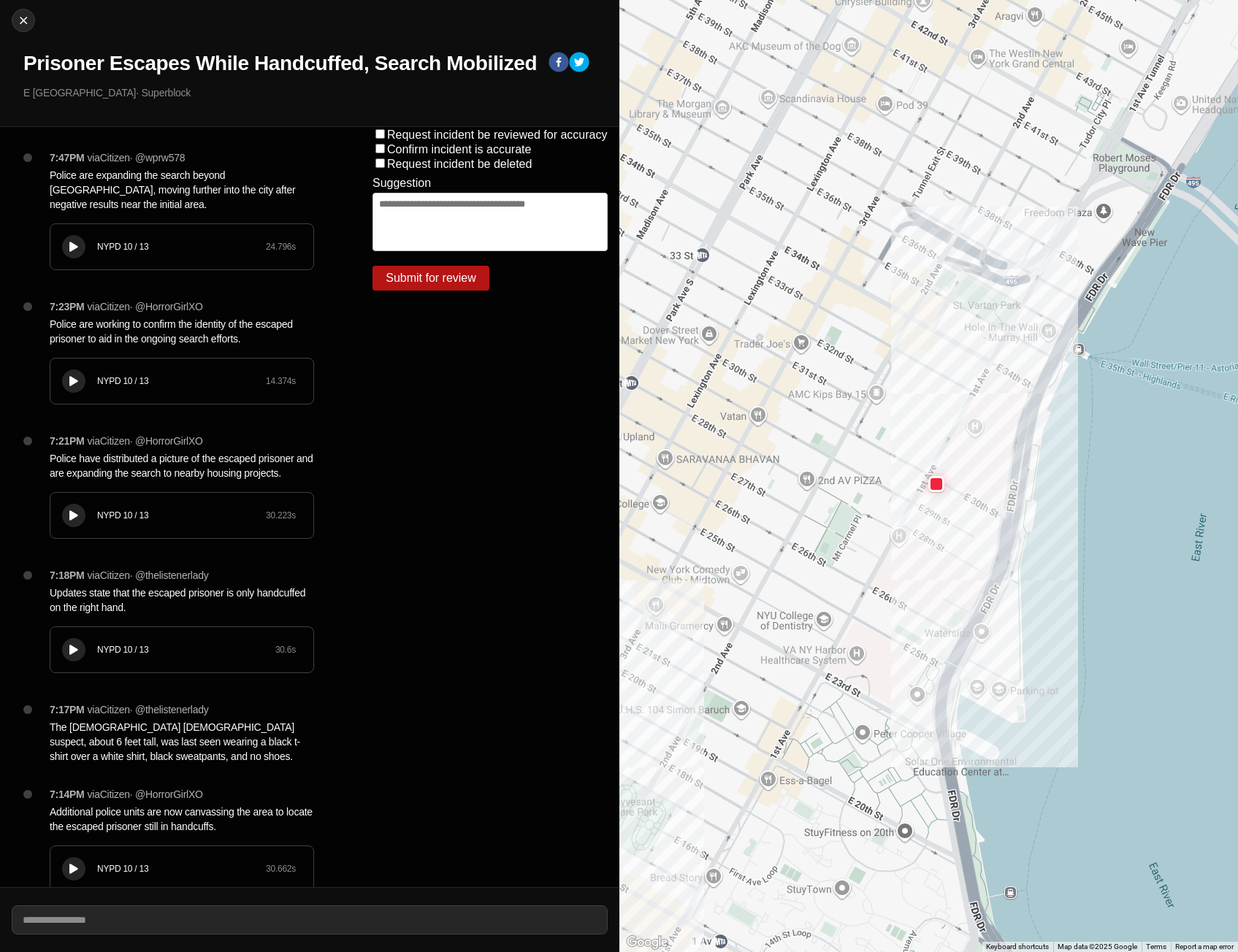
click at [72, 248] on icon at bounding box center [73, 247] width 9 height 10
click at [75, 175] on p "Police are expanding the search beyond [GEOGRAPHIC_DATA], moving further into t…" at bounding box center [181, 189] width 264 height 44
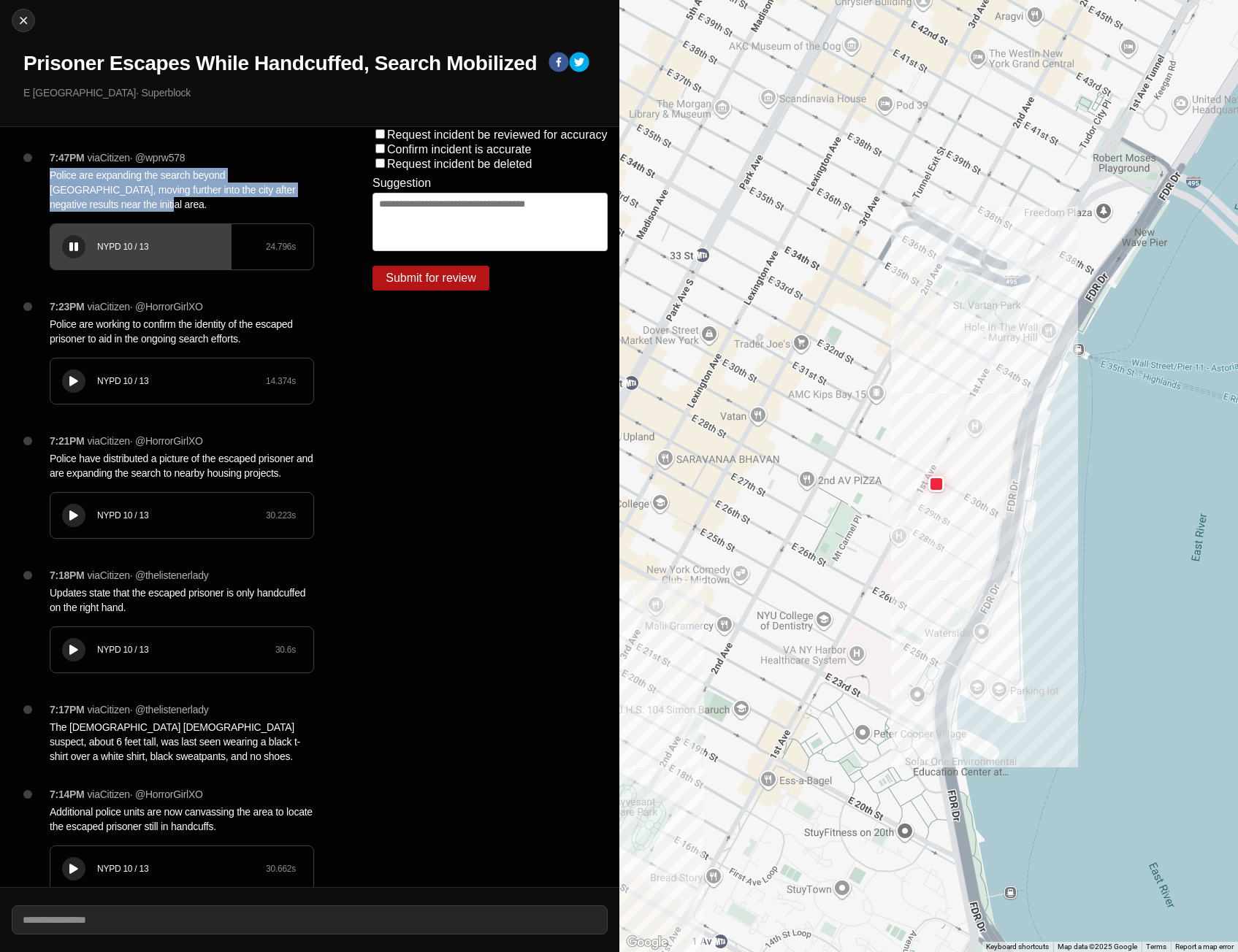
drag, startPoint x: 47, startPoint y: 175, endPoint x: 96, endPoint y: 207, distance: 58.5
click at [96, 207] on div "7:47PM via Citizen · @ wprw578 Police are expanding the search beyond [GEOGRAPH…" at bounding box center [188, 225] width 300 height 149
copy p "Police are expanding the search beyond [GEOGRAPHIC_DATA], moving further into t…"
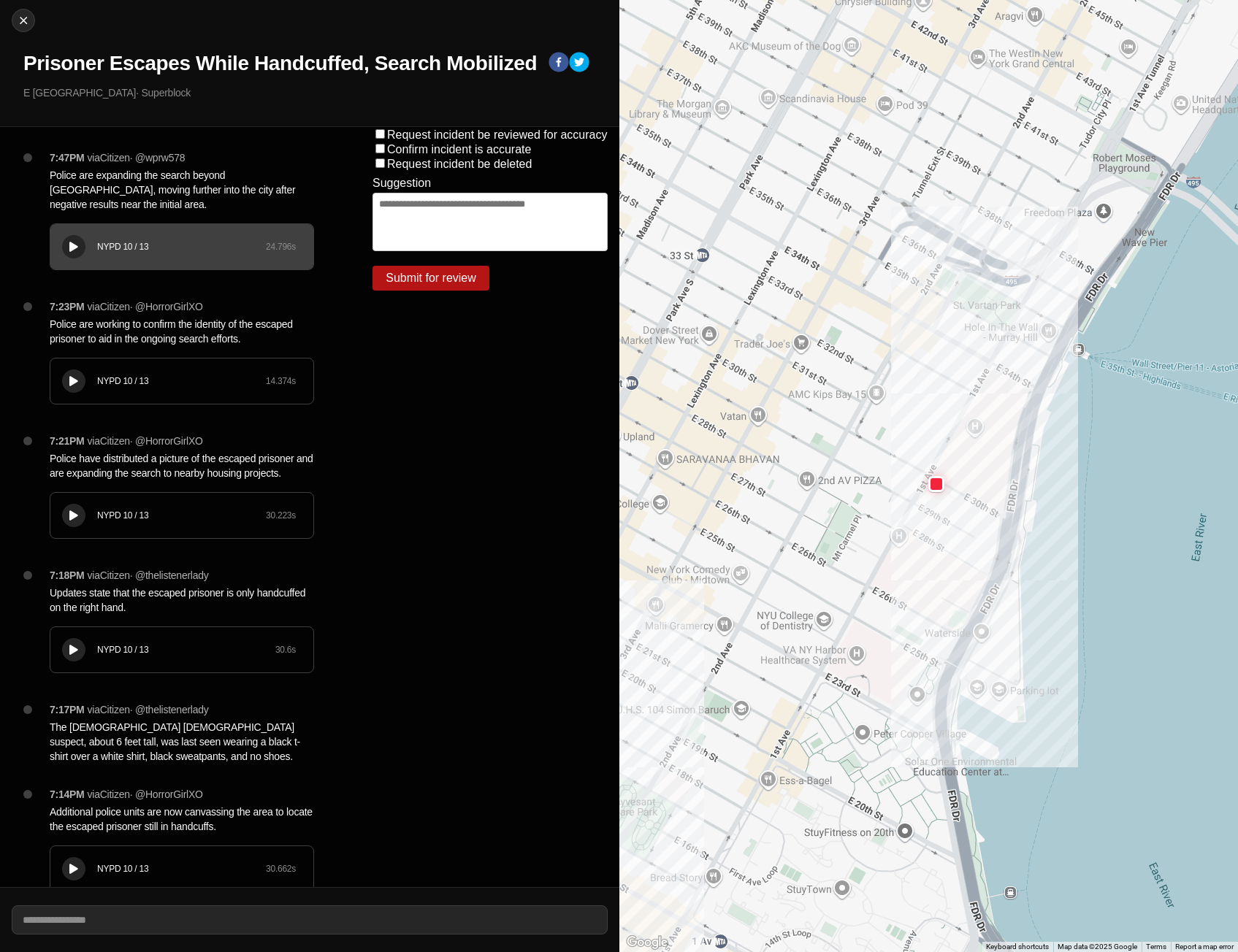
click at [432, 334] on div "Request incident be reviewed for accuracy Confirm incident is accurate Request …" at bounding box center [490, 506] width 259 height 760
click at [22, 9] on button "Close" at bounding box center [23, 21] width 23 height 23
select select "*"
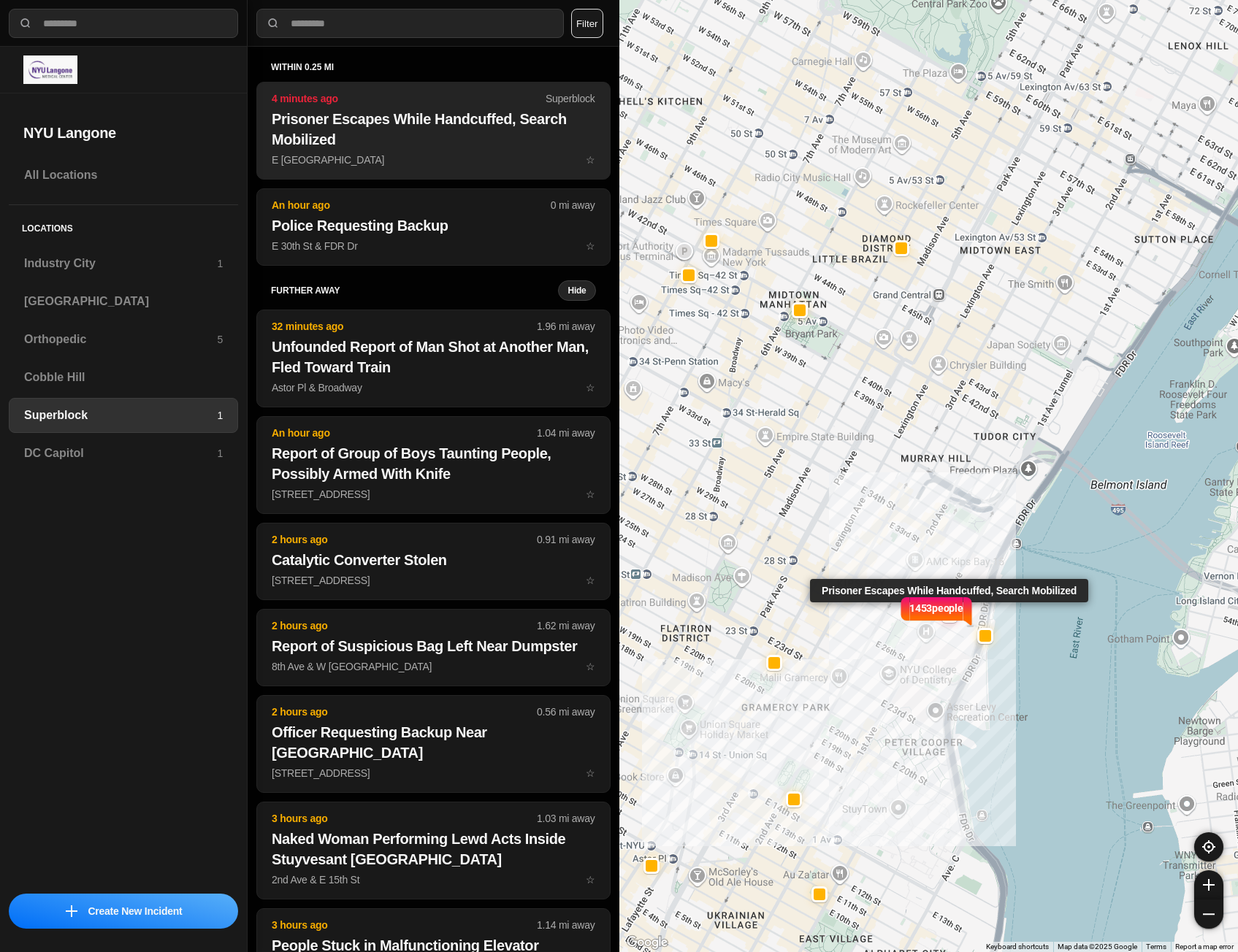
click at [345, 138] on h2 "Prisoner Escapes While Handcuffed, Search Mobilized" at bounding box center [433, 129] width 324 height 41
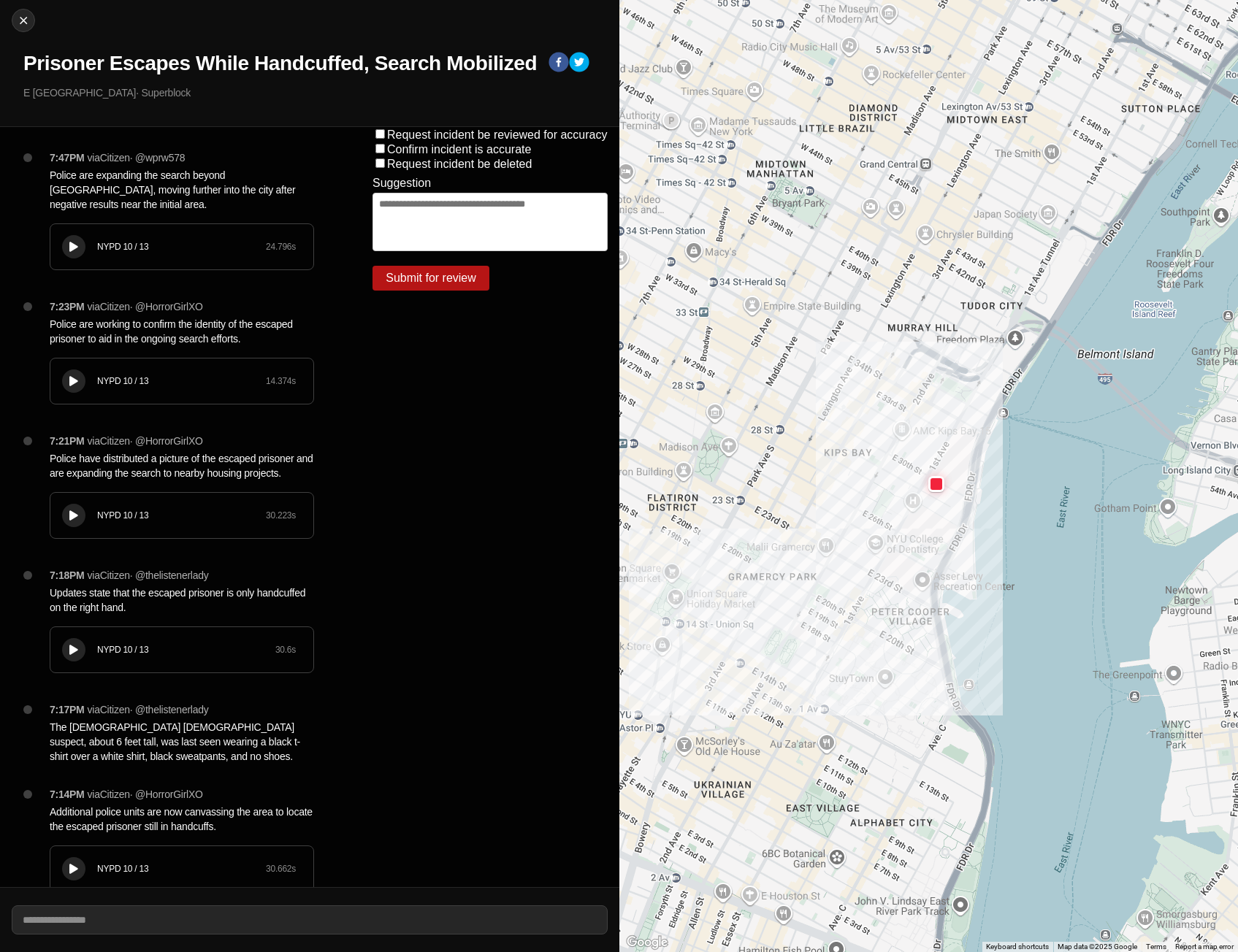
click at [71, 245] on icon at bounding box center [73, 247] width 9 height 10
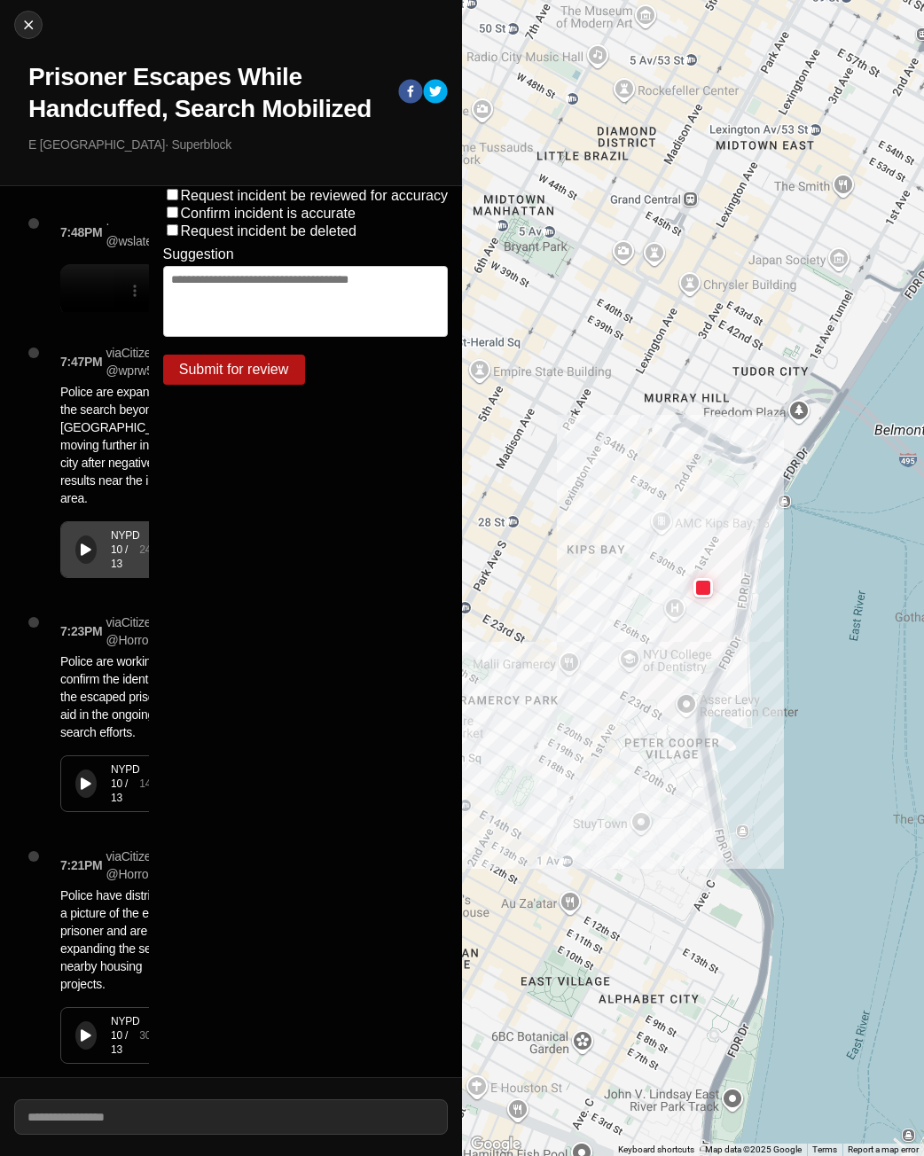
click at [210, 511] on div "Request incident be reviewed for accuracy Confirm incident is accurate Request …" at bounding box center [306, 631] width 314 height 891
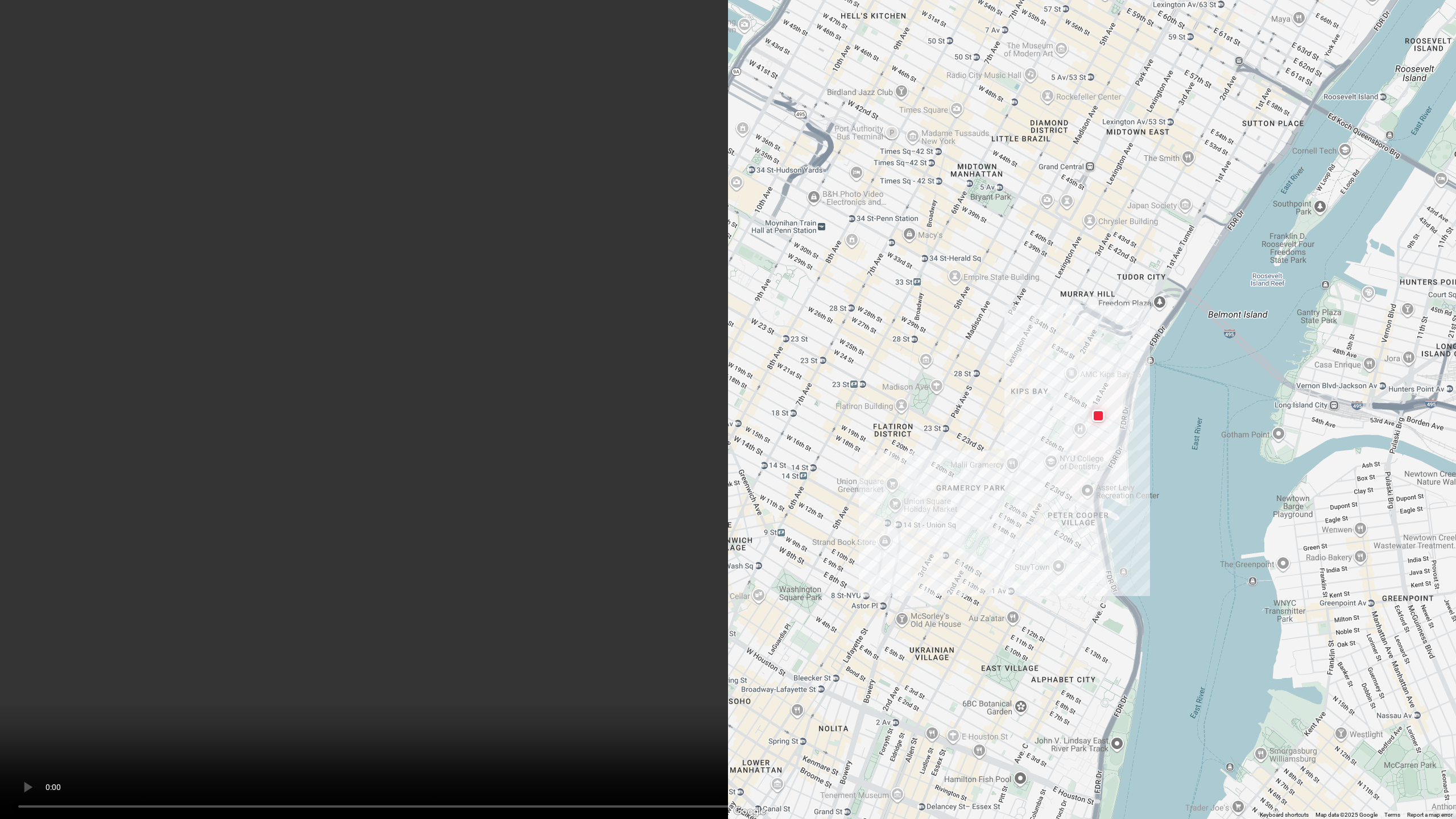
click at [646, 359] on video at bounding box center [728, 409] width 1456 height 819
